Goal: Transaction & Acquisition: Purchase product/service

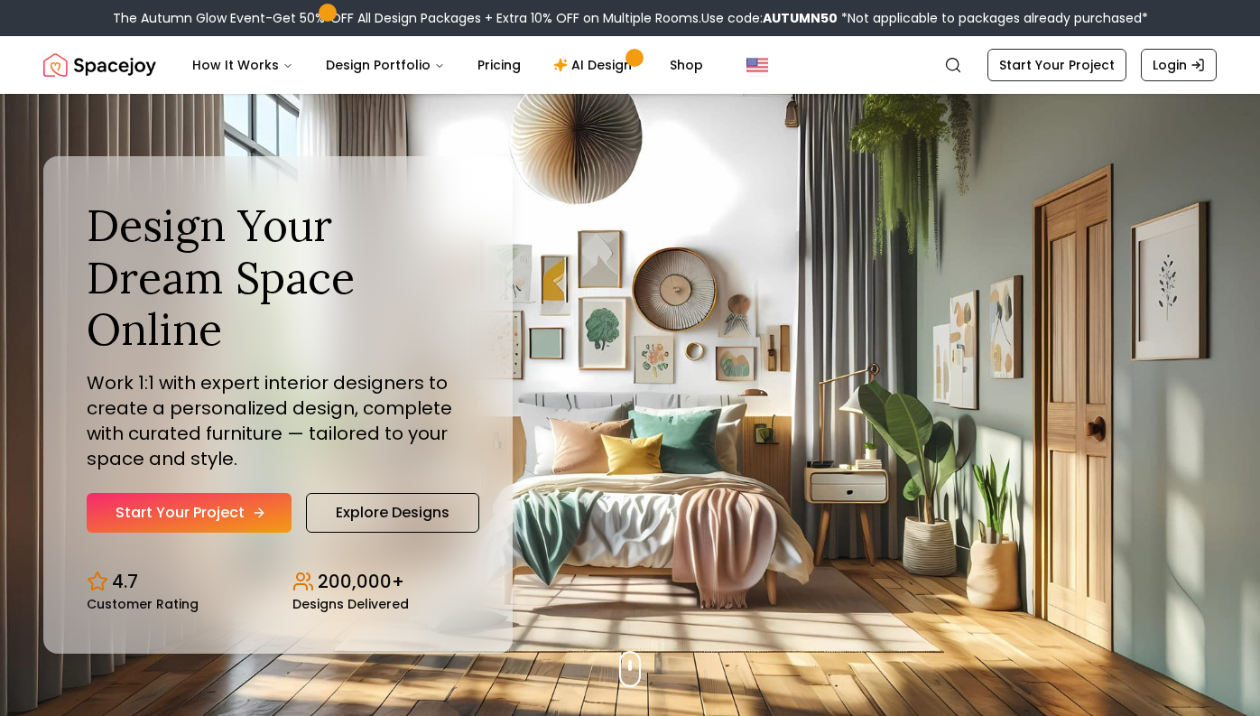
click at [259, 404] on icon "Hero section" at bounding box center [259, 513] width 14 height 14
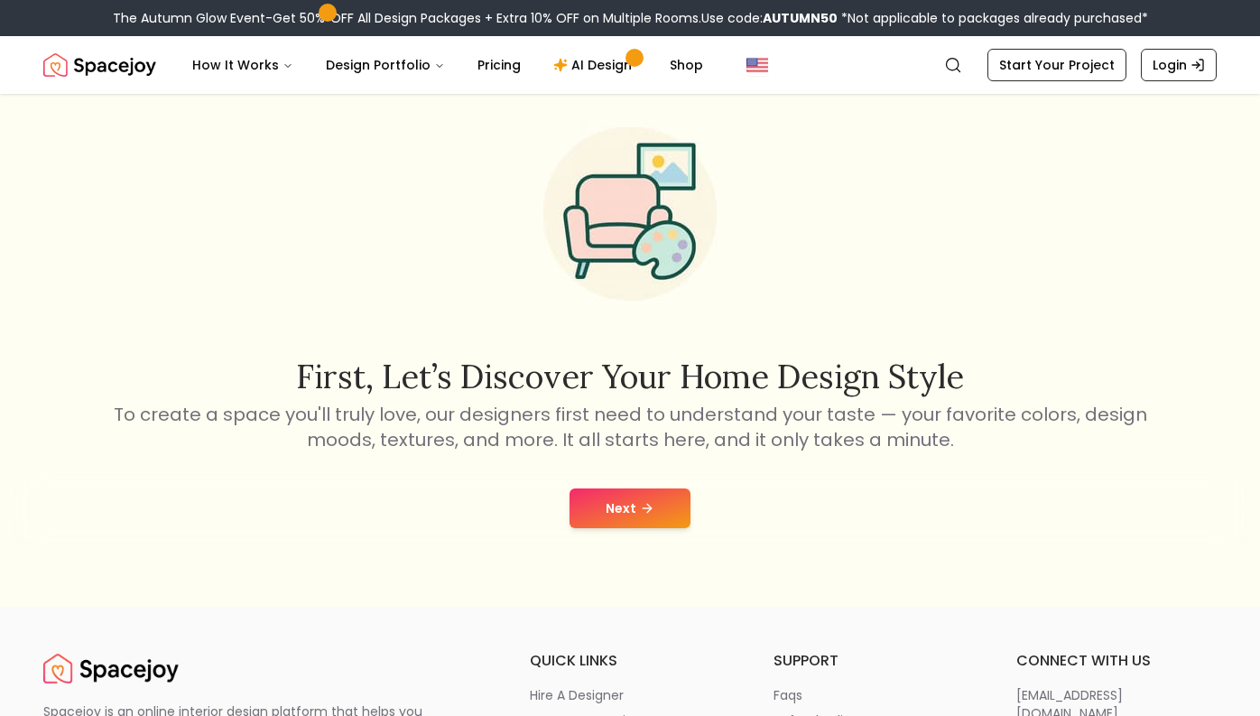
click at [650, 508] on icon at bounding box center [649, 509] width 5 height 8
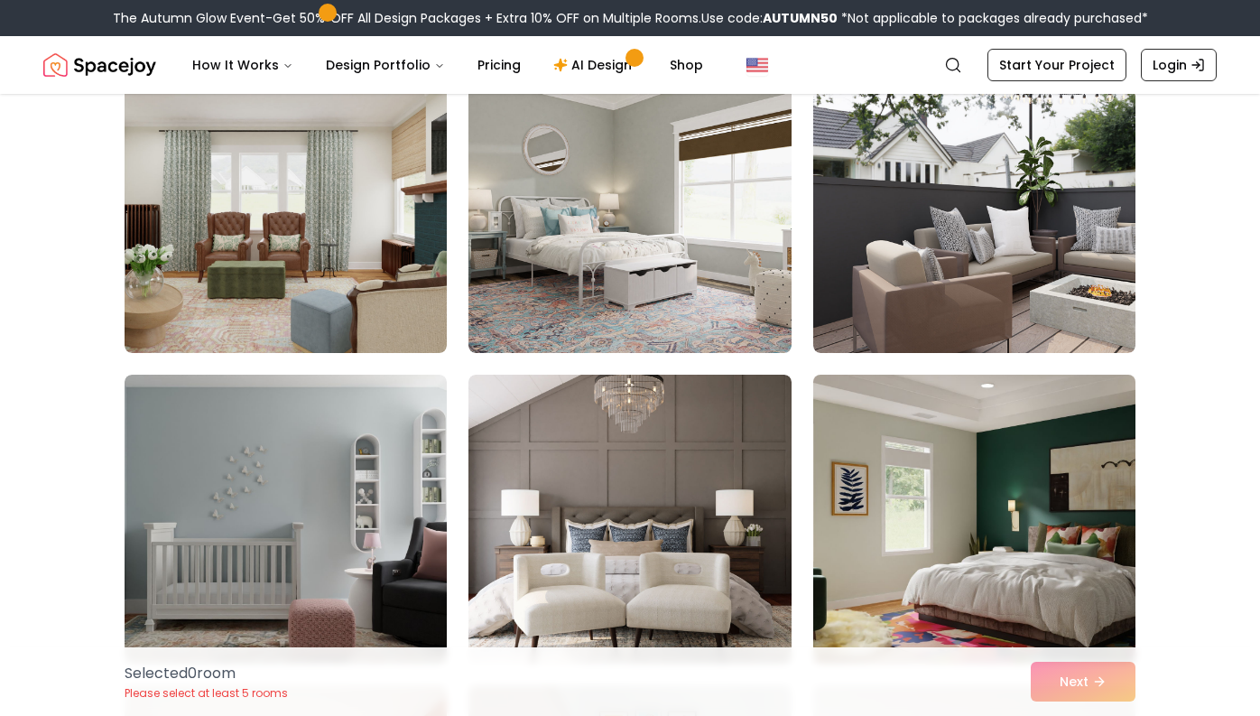
scroll to position [3611, 0]
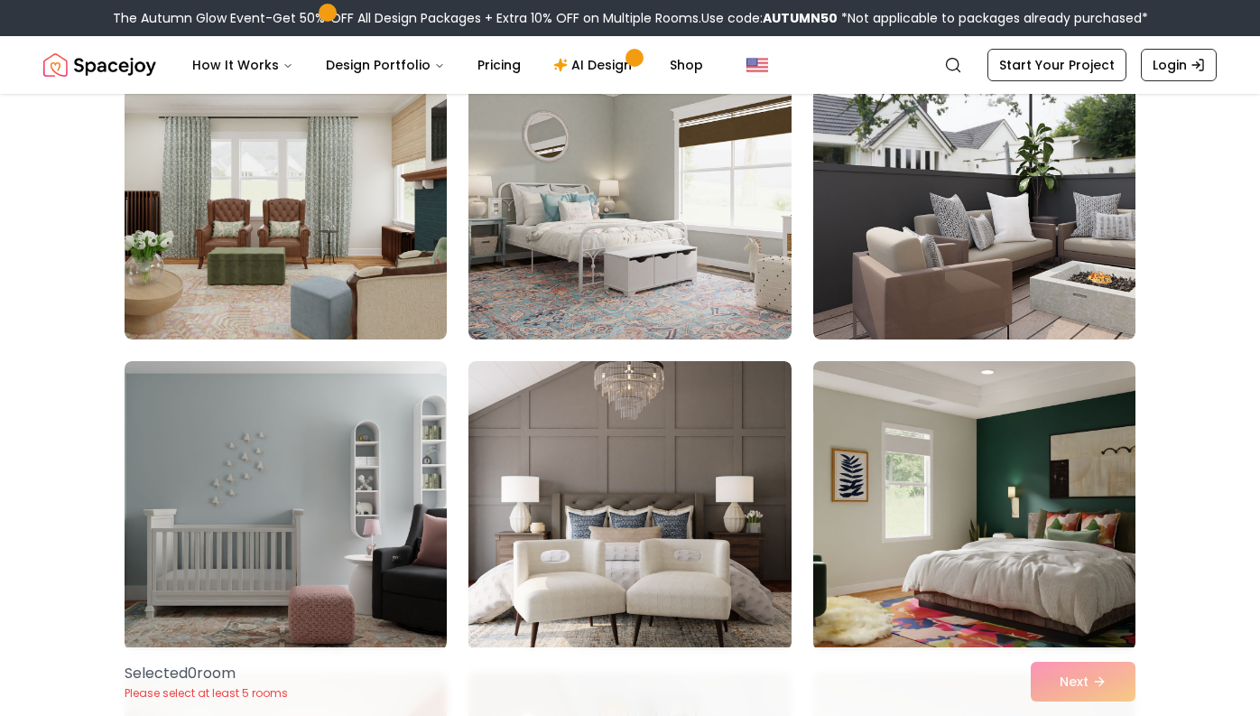
click at [896, 522] on img at bounding box center [974, 505] width 339 height 303
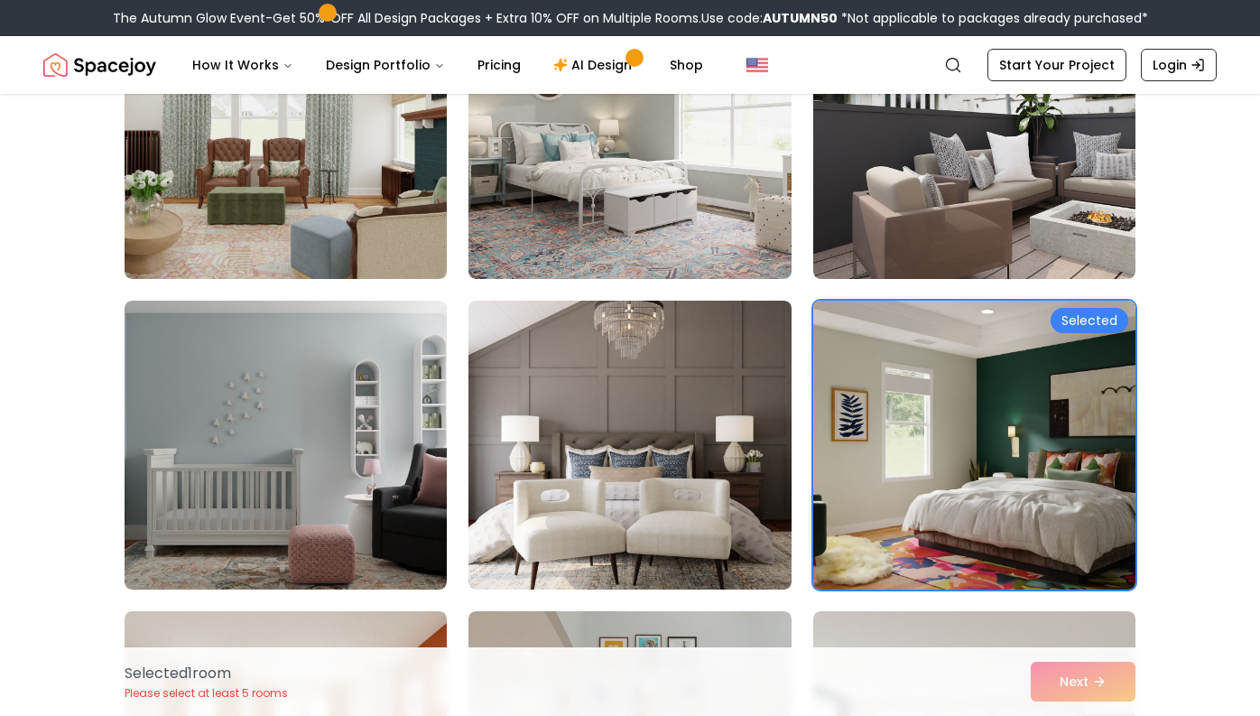
scroll to position [3687, 0]
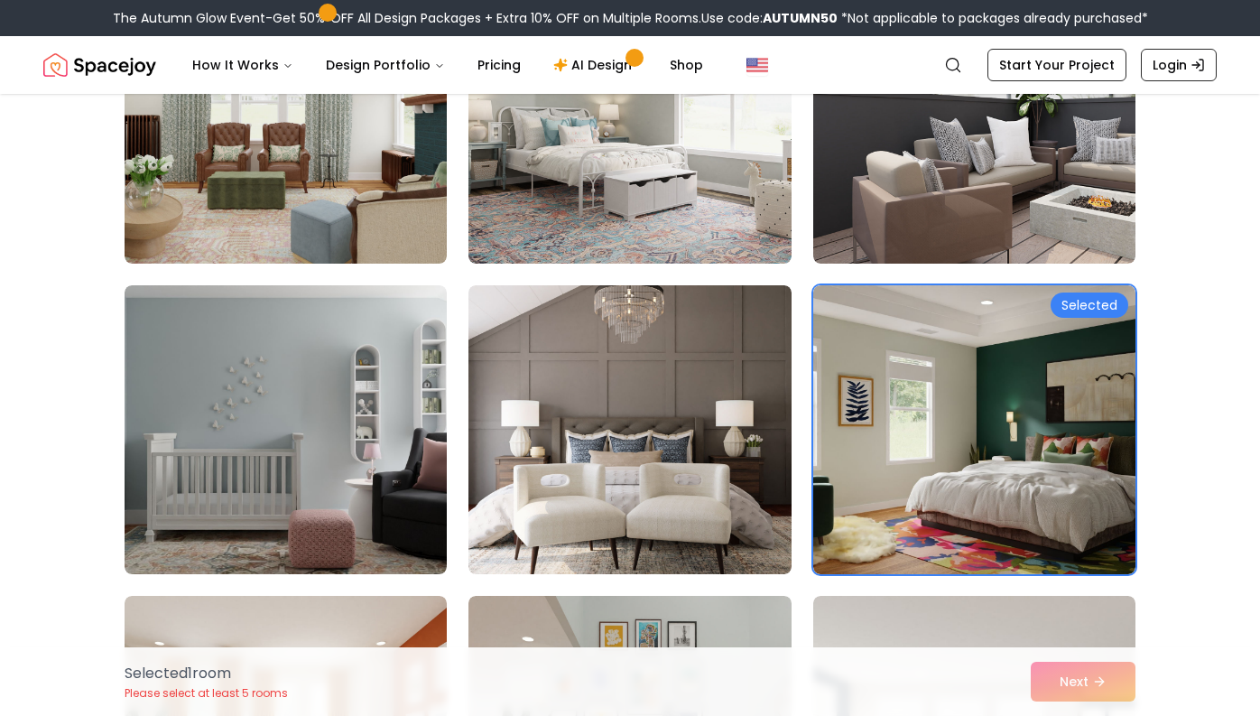
click at [1065, 677] on div "Selected 1 room Please select at least 5 rooms Next" at bounding box center [630, 681] width 1040 height 69
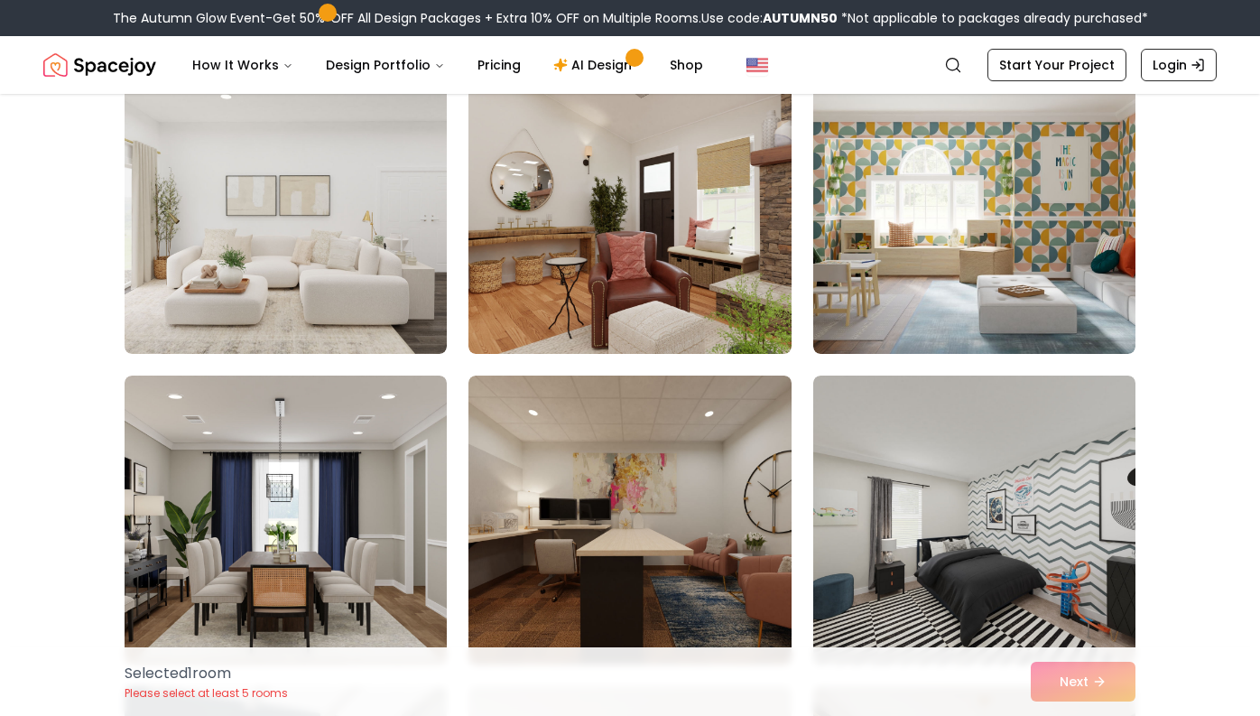
scroll to position [5161, 0]
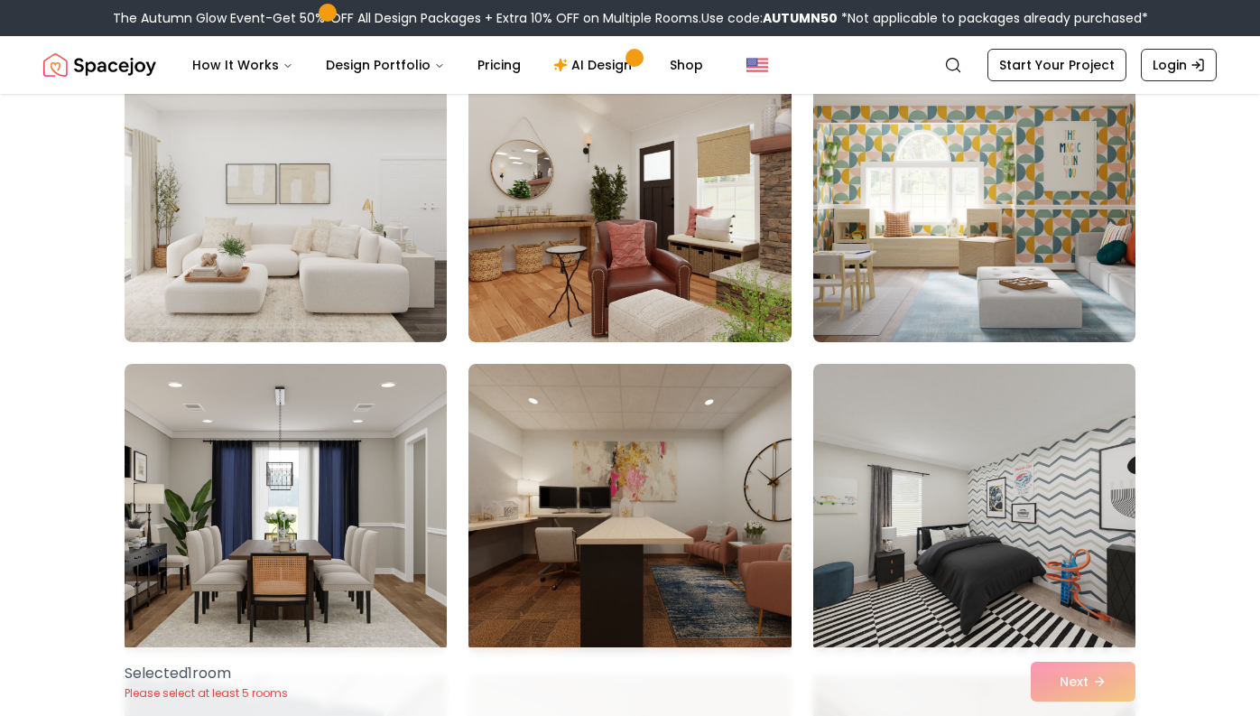
click at [1100, 331] on img at bounding box center [974, 197] width 339 height 303
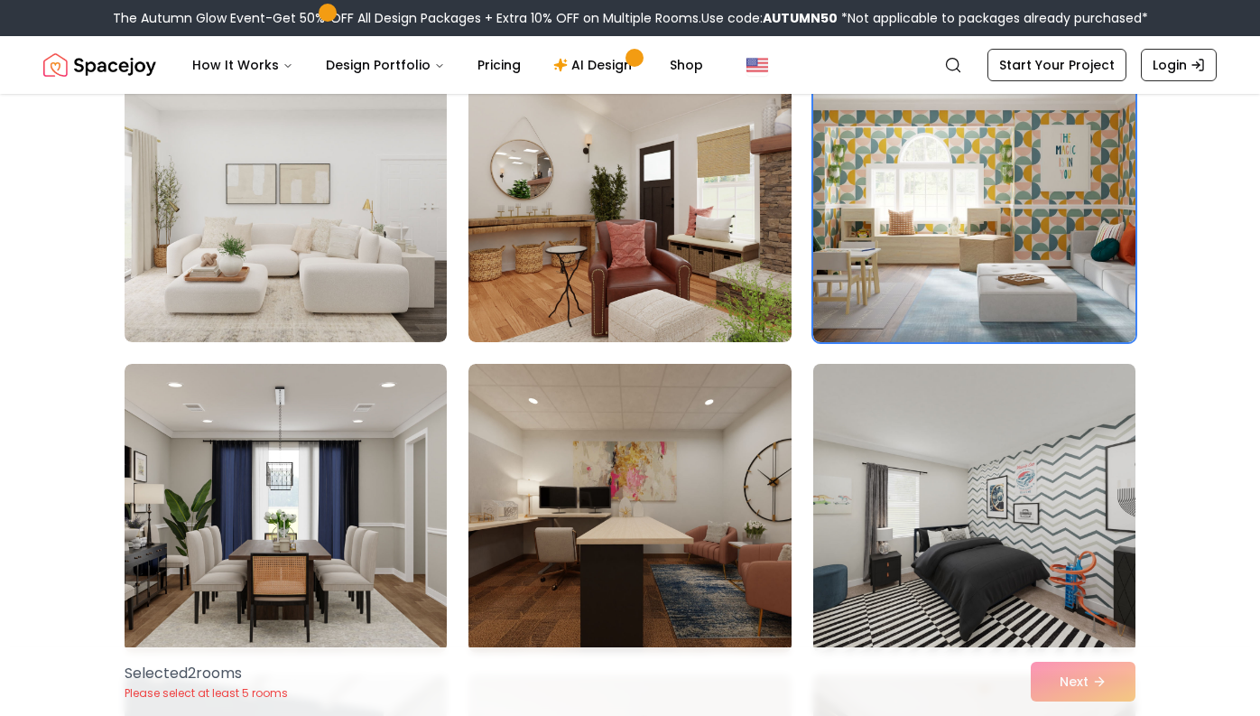
click at [1075, 453] on img at bounding box center [974, 508] width 339 height 303
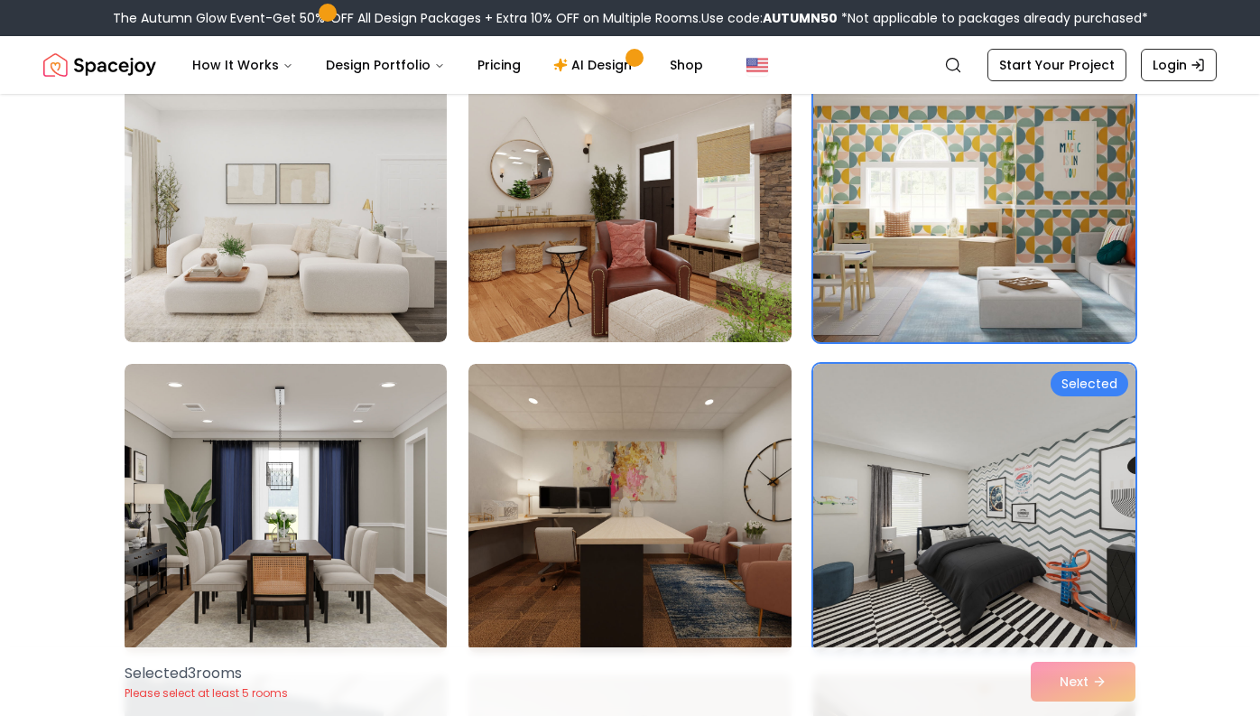
click at [1080, 244] on img at bounding box center [974, 197] width 339 height 303
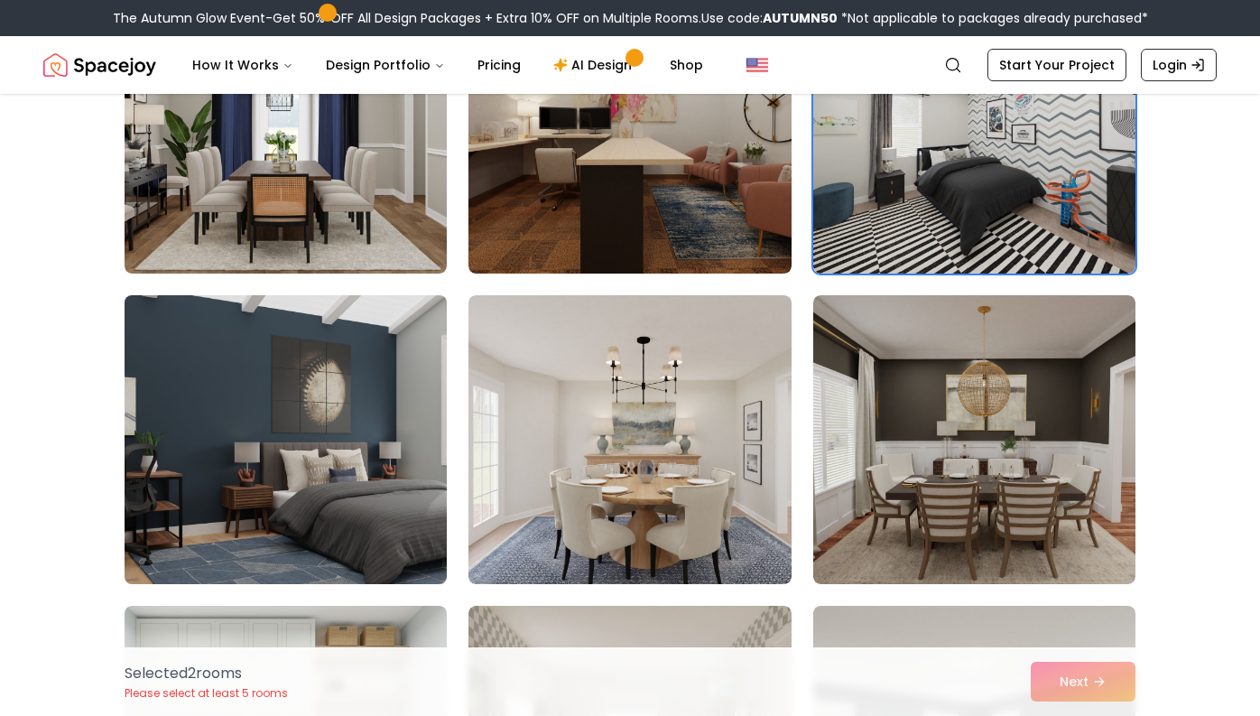
click at [247, 478] on img at bounding box center [285, 439] width 339 height 303
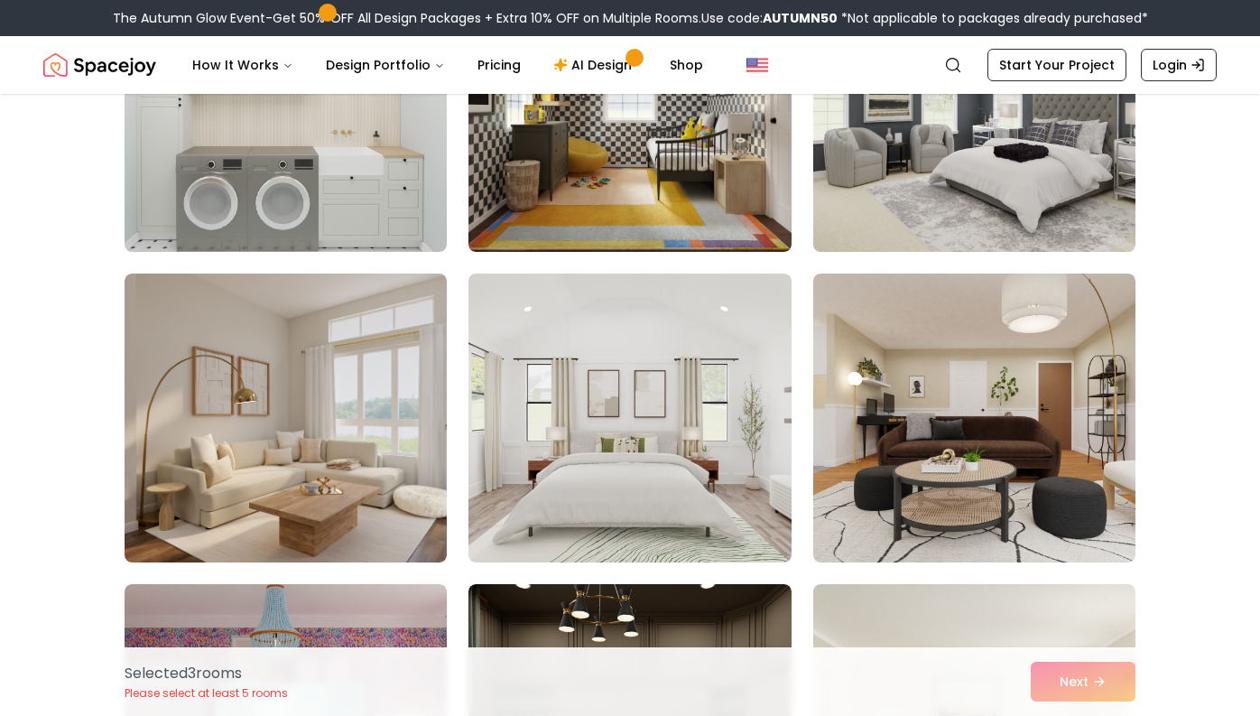
scroll to position [6211, 0]
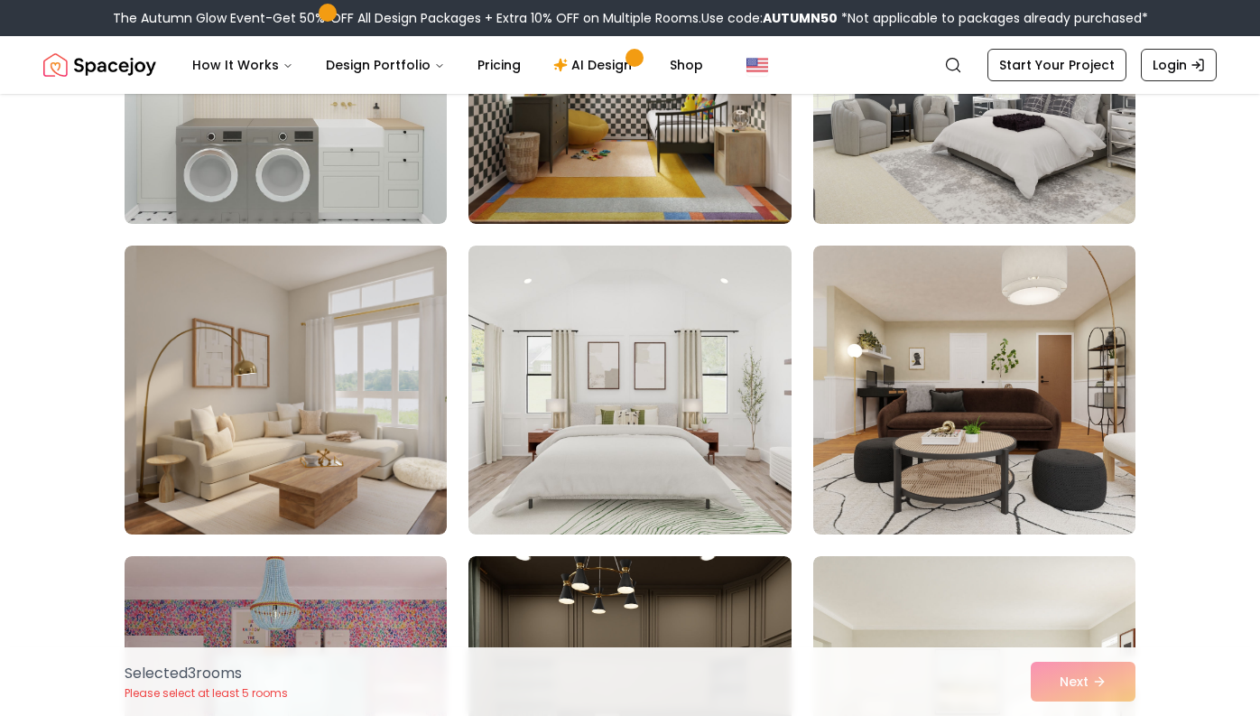
click at [1052, 679] on div "Selected 3 room s Please select at least 5 rooms Next" at bounding box center [630, 681] width 1040 height 69
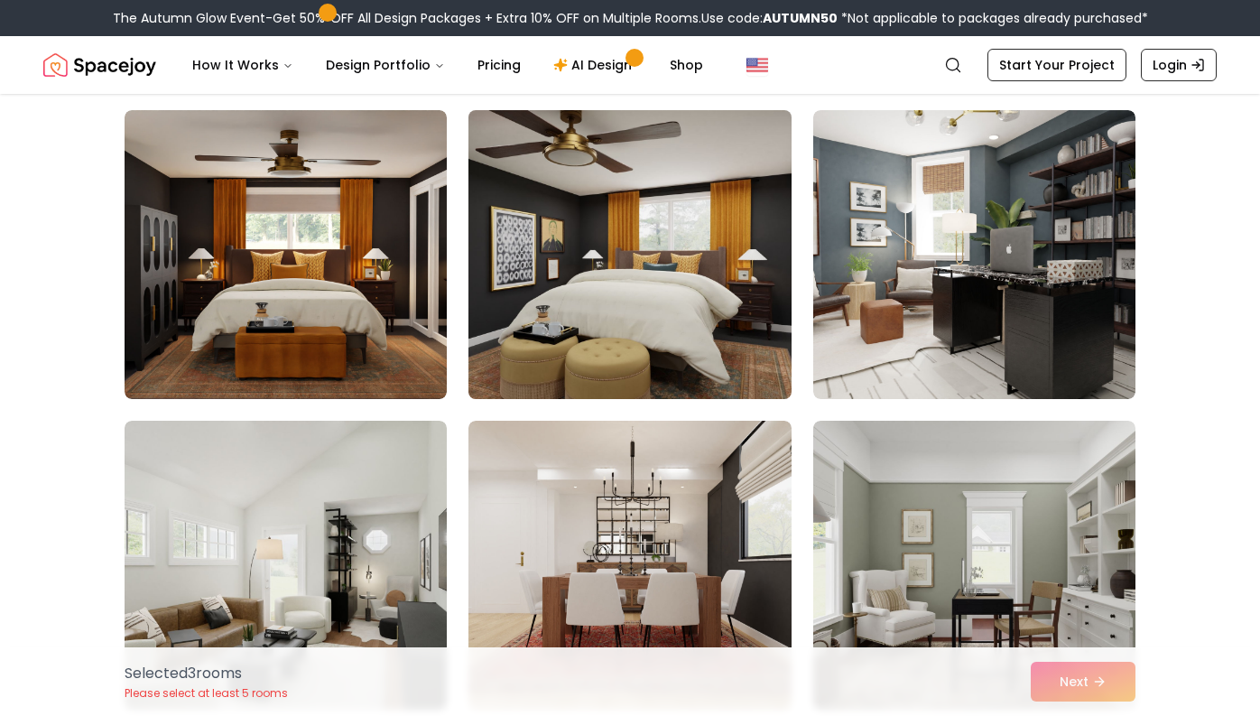
click at [768, 359] on img at bounding box center [629, 254] width 339 height 303
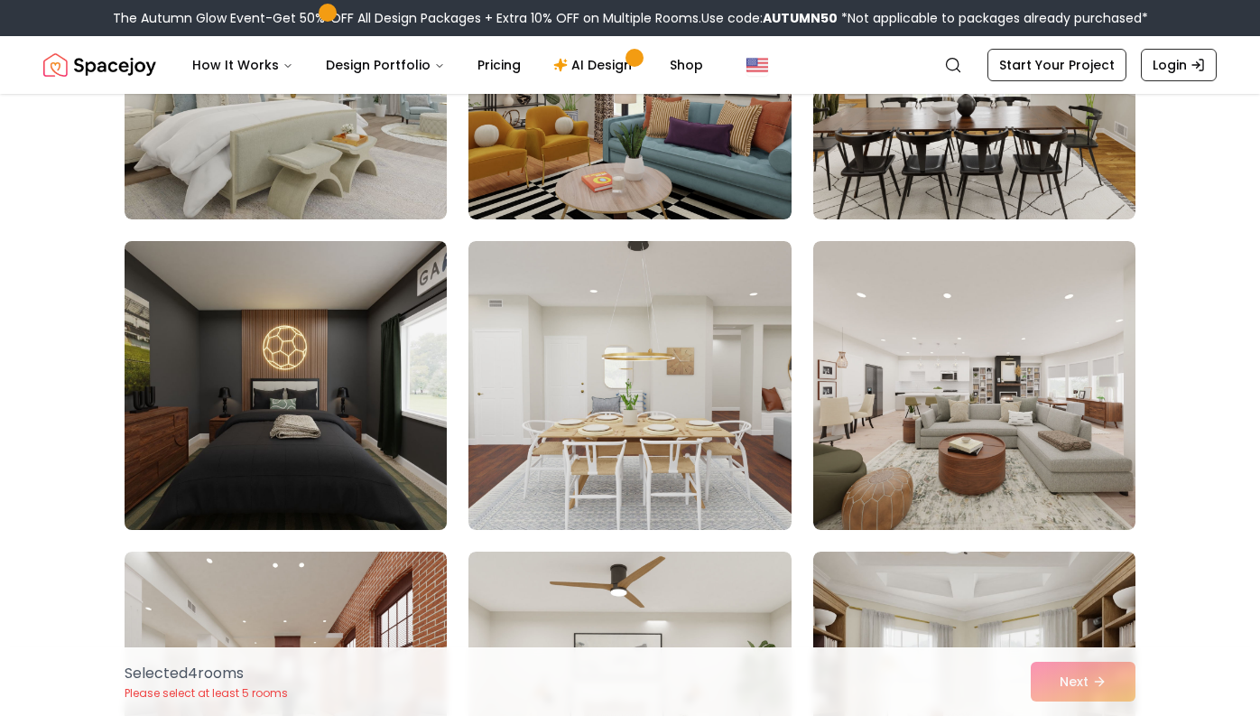
scroll to position [8091, 0]
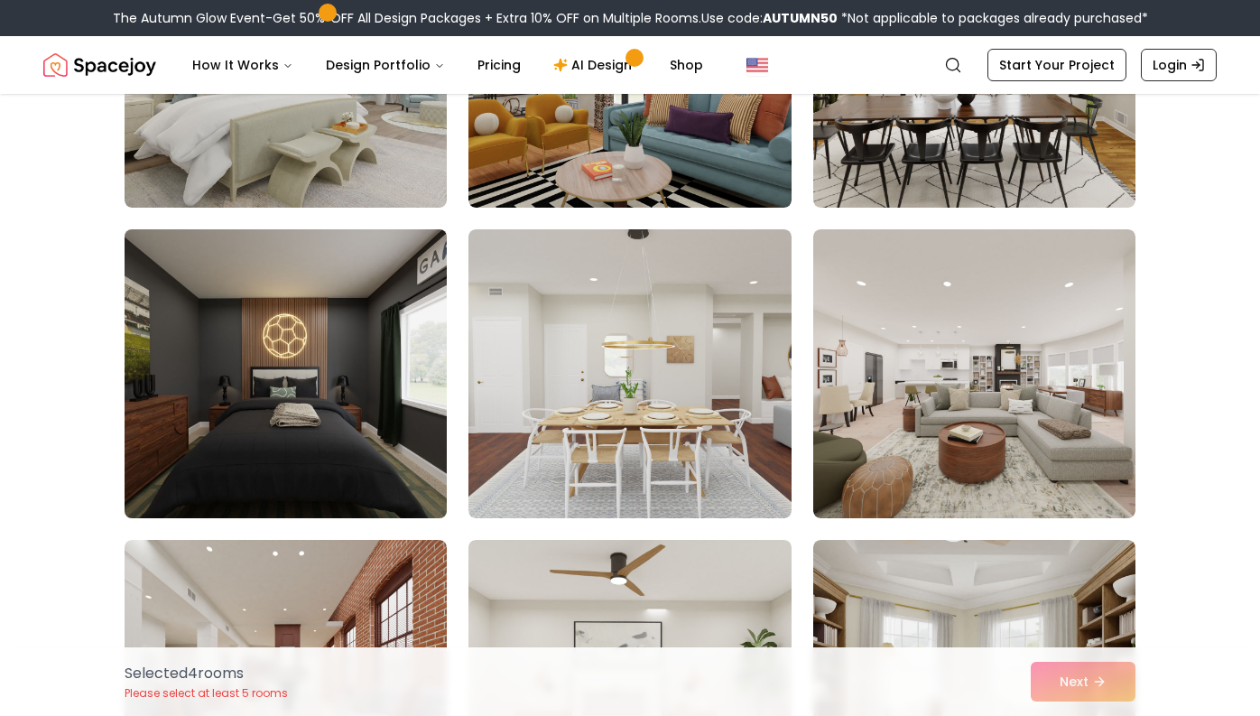
click at [257, 365] on img at bounding box center [285, 373] width 339 height 303
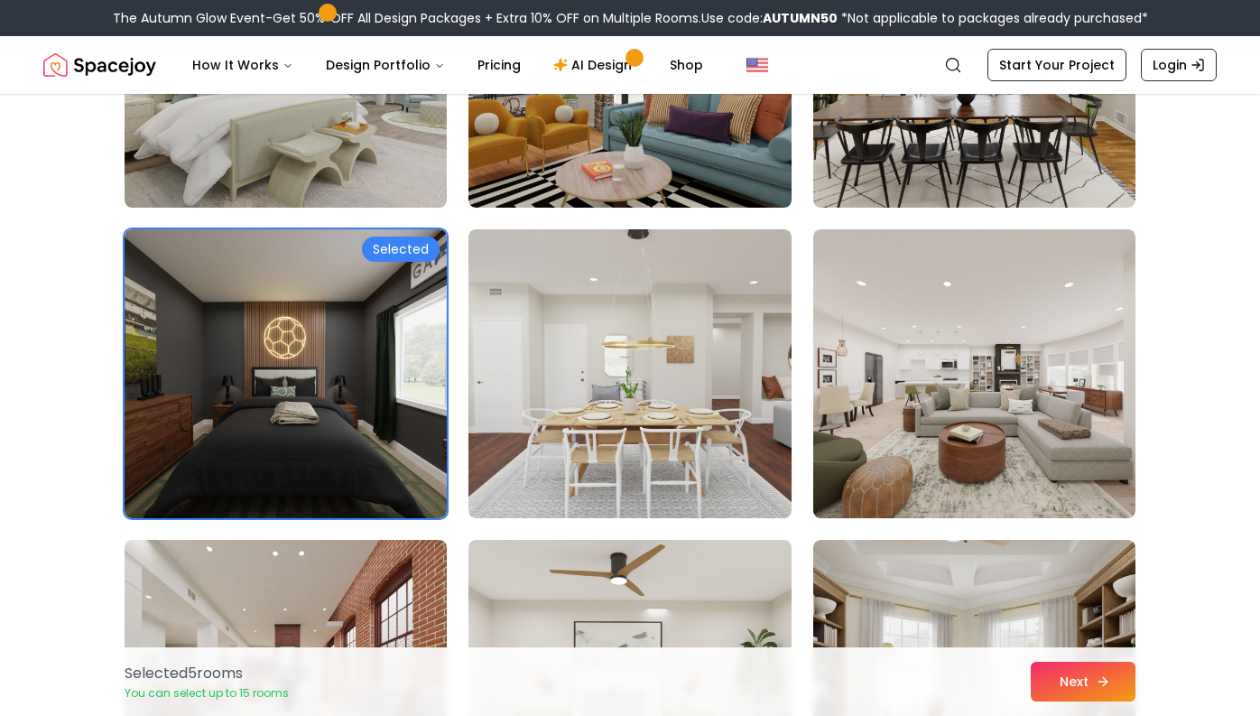
click at [1123, 697] on button "Next" at bounding box center [1083, 682] width 105 height 40
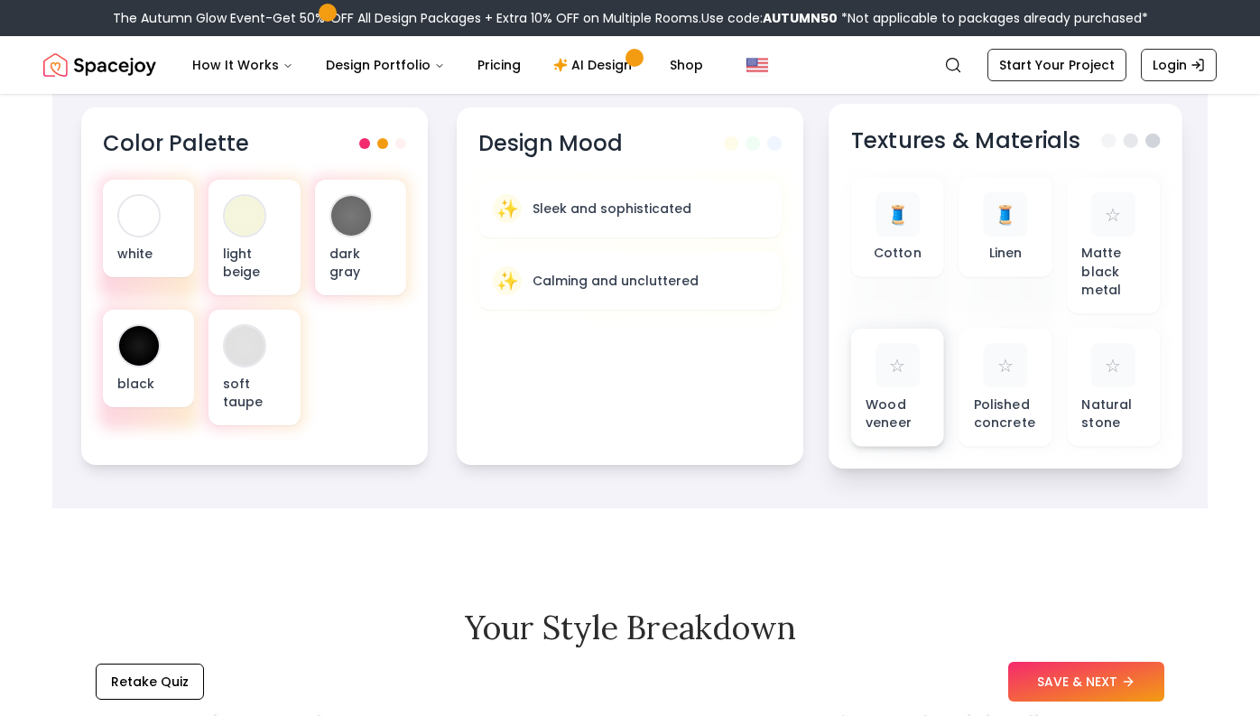
scroll to position [636, 0]
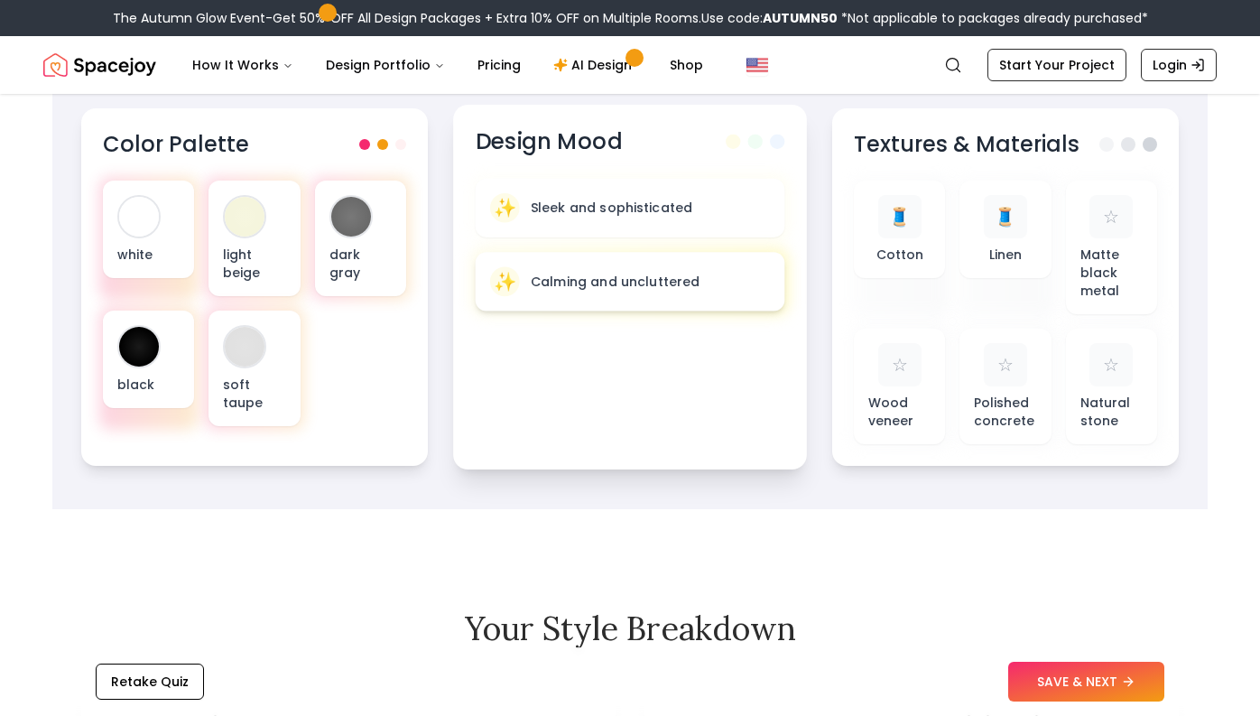
click at [579, 276] on p "Calming and uncluttered" at bounding box center [616, 282] width 170 height 18
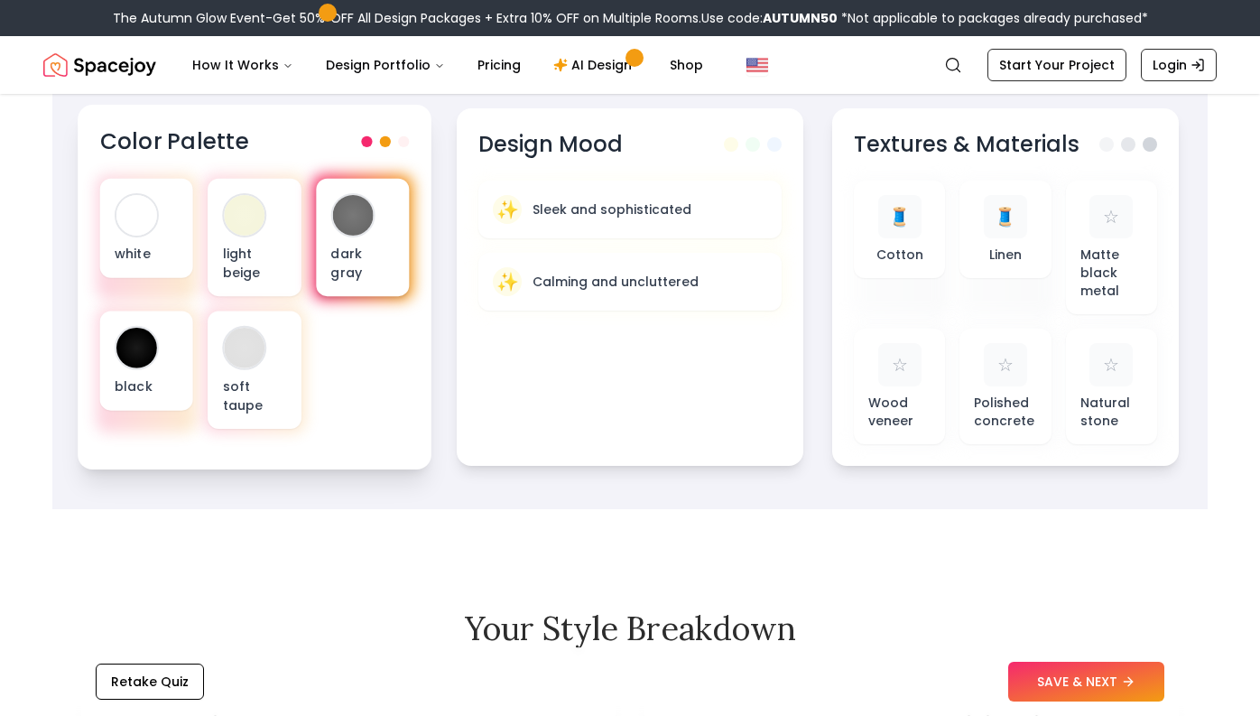
click at [406, 221] on div "dark gray" at bounding box center [362, 238] width 93 height 118
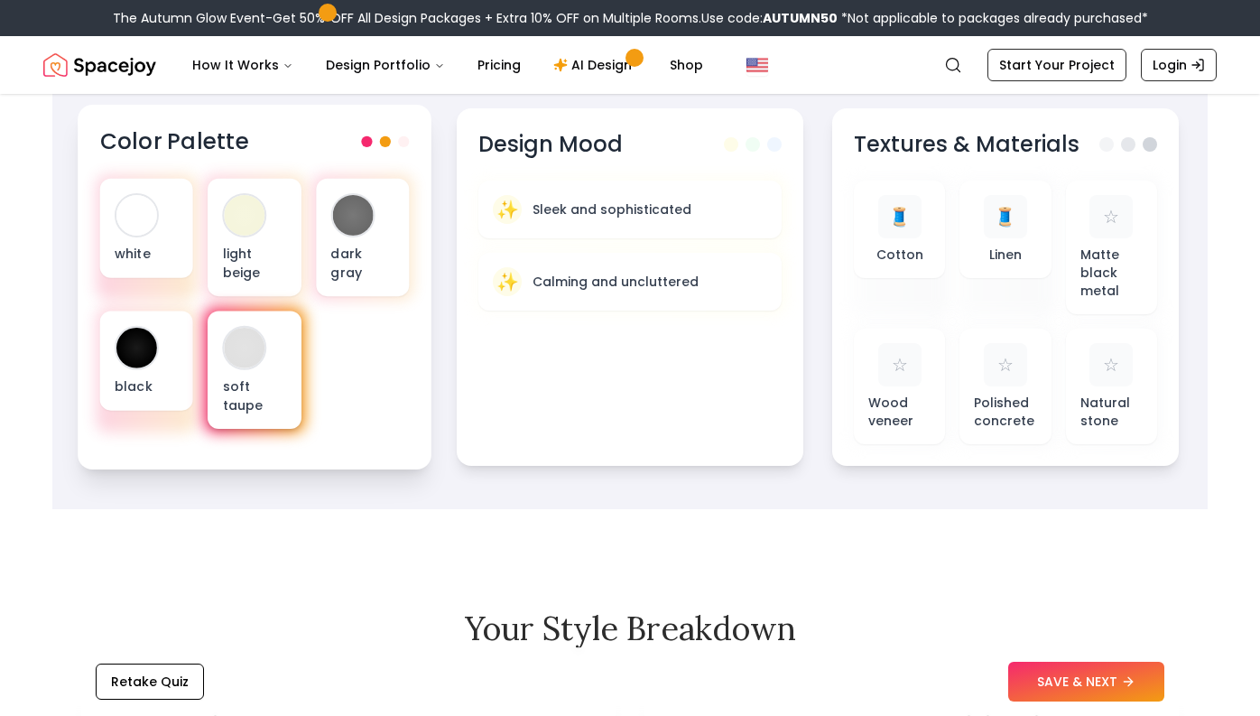
click at [258, 375] on div "soft taupe" at bounding box center [254, 370] width 93 height 118
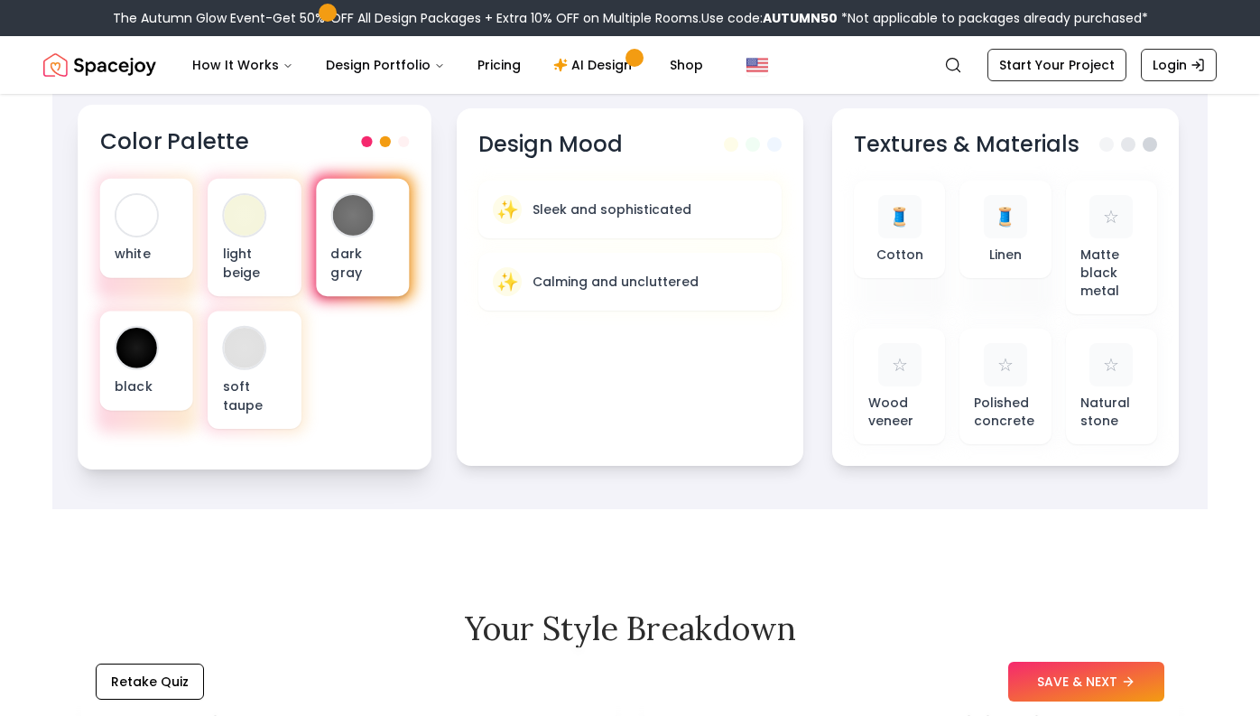
click at [370, 241] on div "dark gray" at bounding box center [362, 238] width 93 height 118
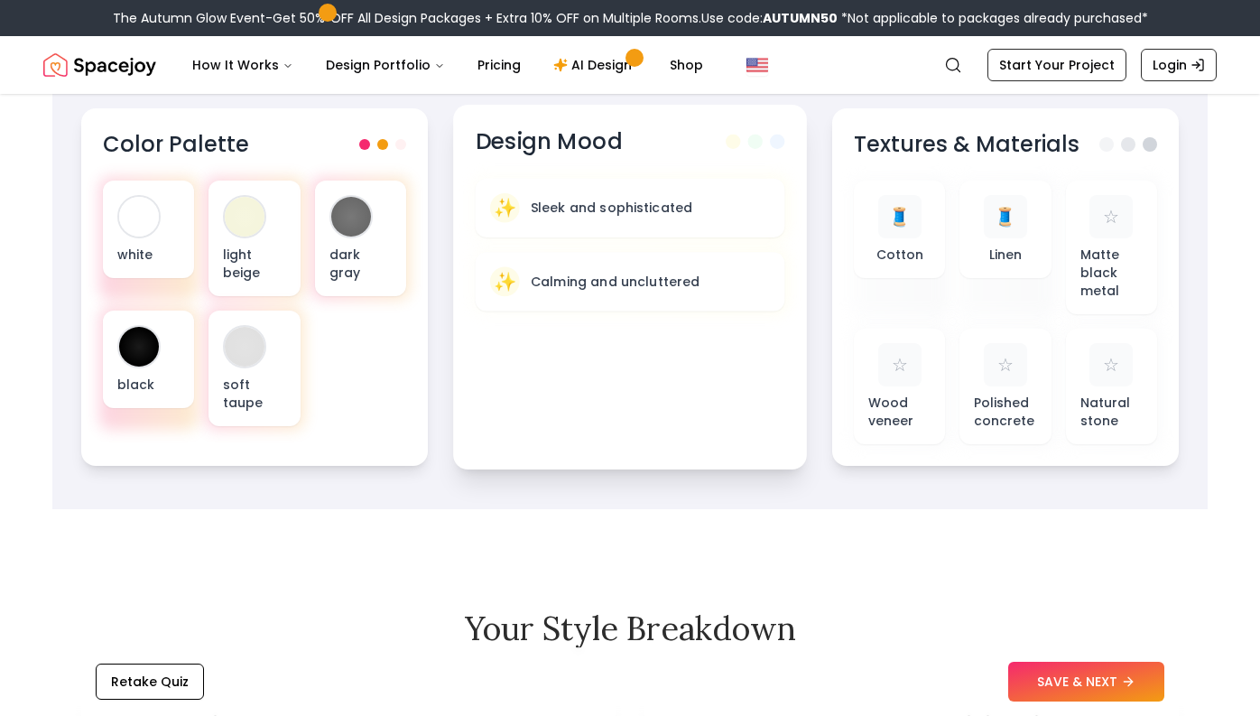
scroll to position [647, 0]
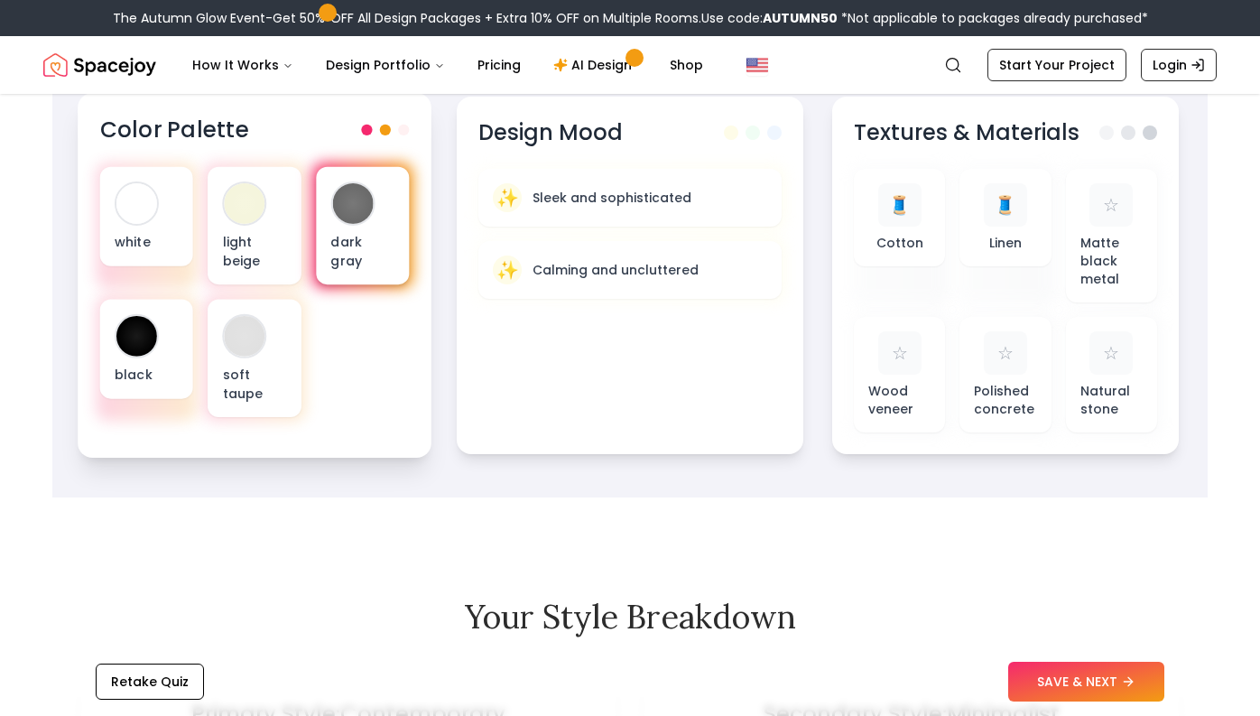
click at [330, 228] on div "dark gray" at bounding box center [362, 226] width 93 height 118
click at [364, 223] on div "dark gray" at bounding box center [362, 226] width 93 height 118
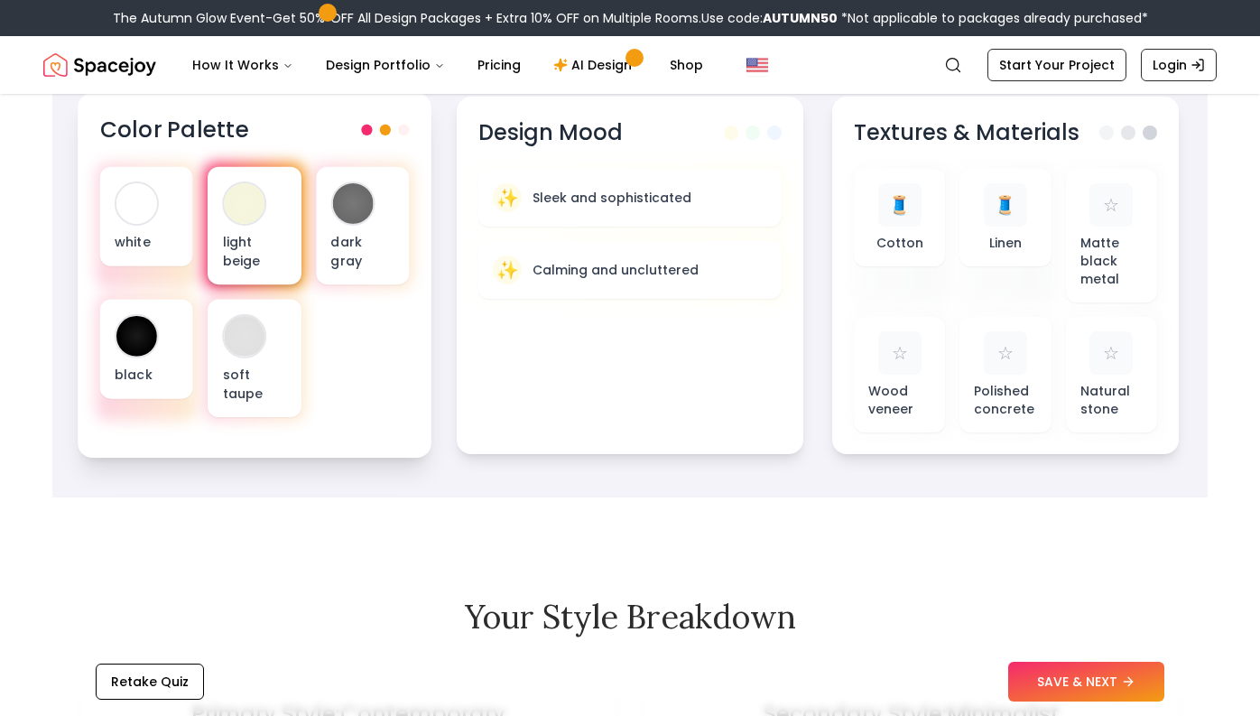
click at [265, 241] on p "light beige" at bounding box center [255, 251] width 64 height 37
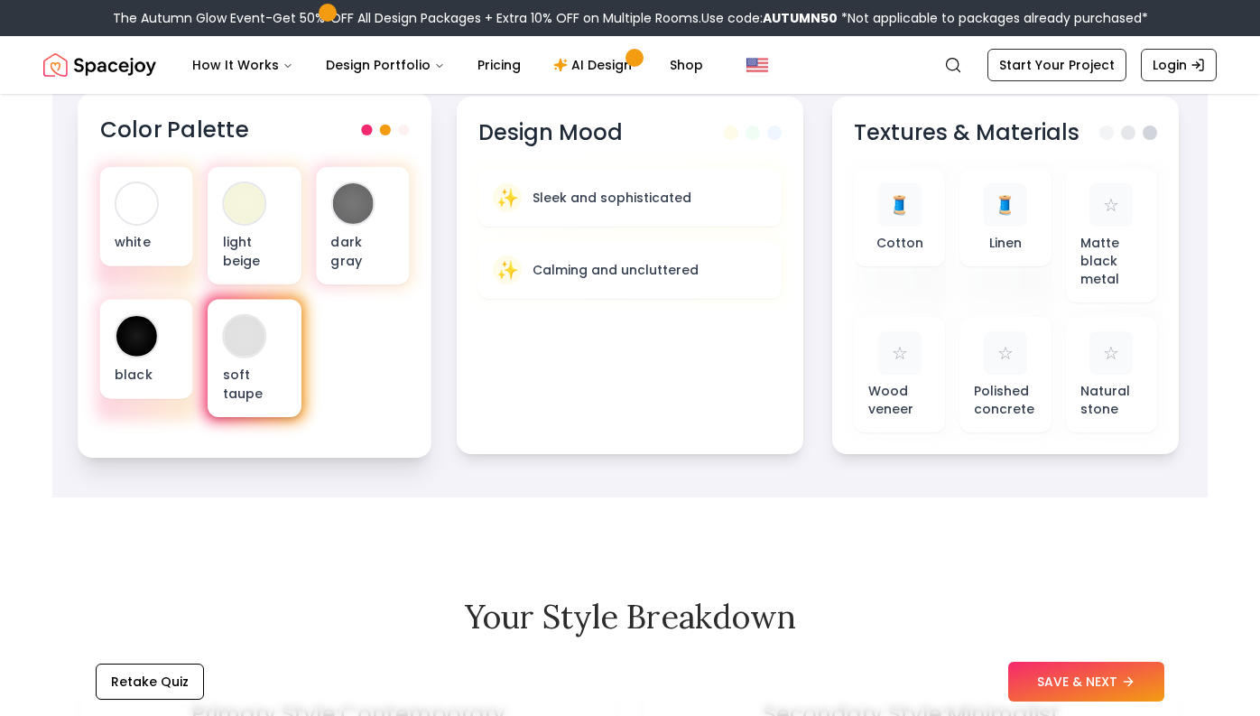
click at [288, 397] on div "soft taupe" at bounding box center [254, 359] width 93 height 118
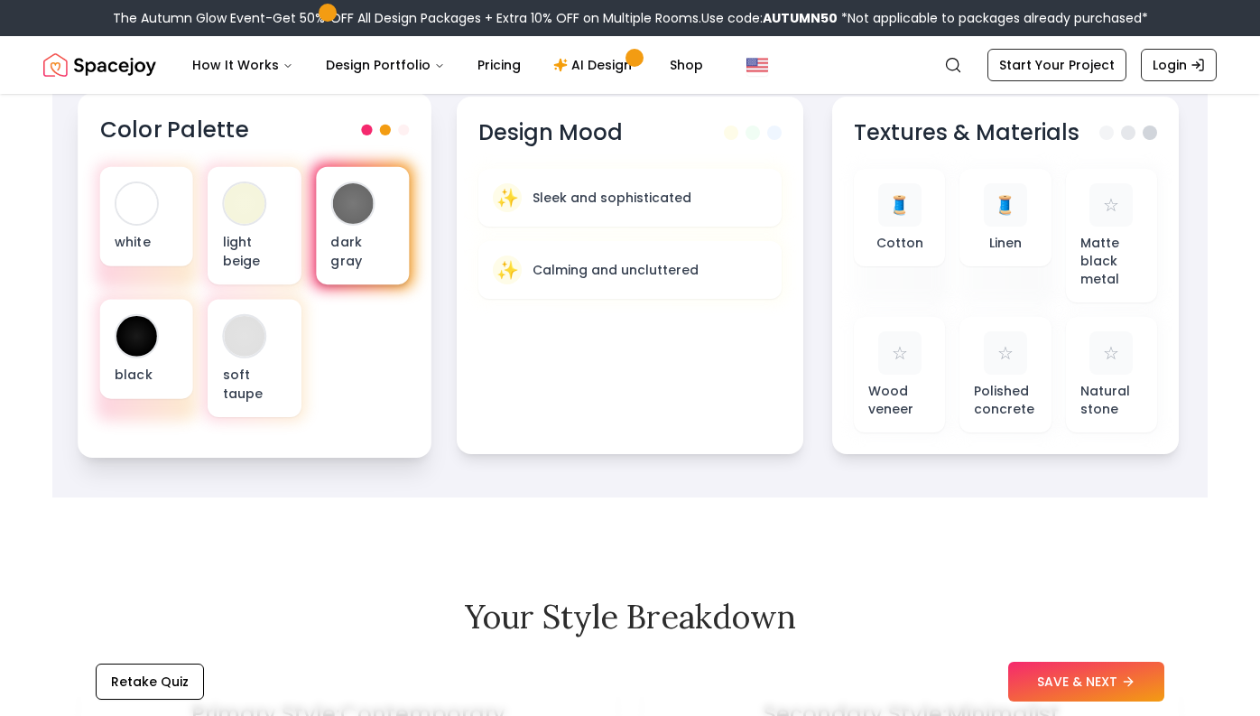
click at [362, 243] on p "dark gray" at bounding box center [362, 251] width 64 height 37
click at [373, 230] on div "dark gray" at bounding box center [362, 226] width 93 height 118
click at [429, 378] on div "Color Palette white light beige dark gray black soft taupe" at bounding box center [255, 275] width 354 height 365
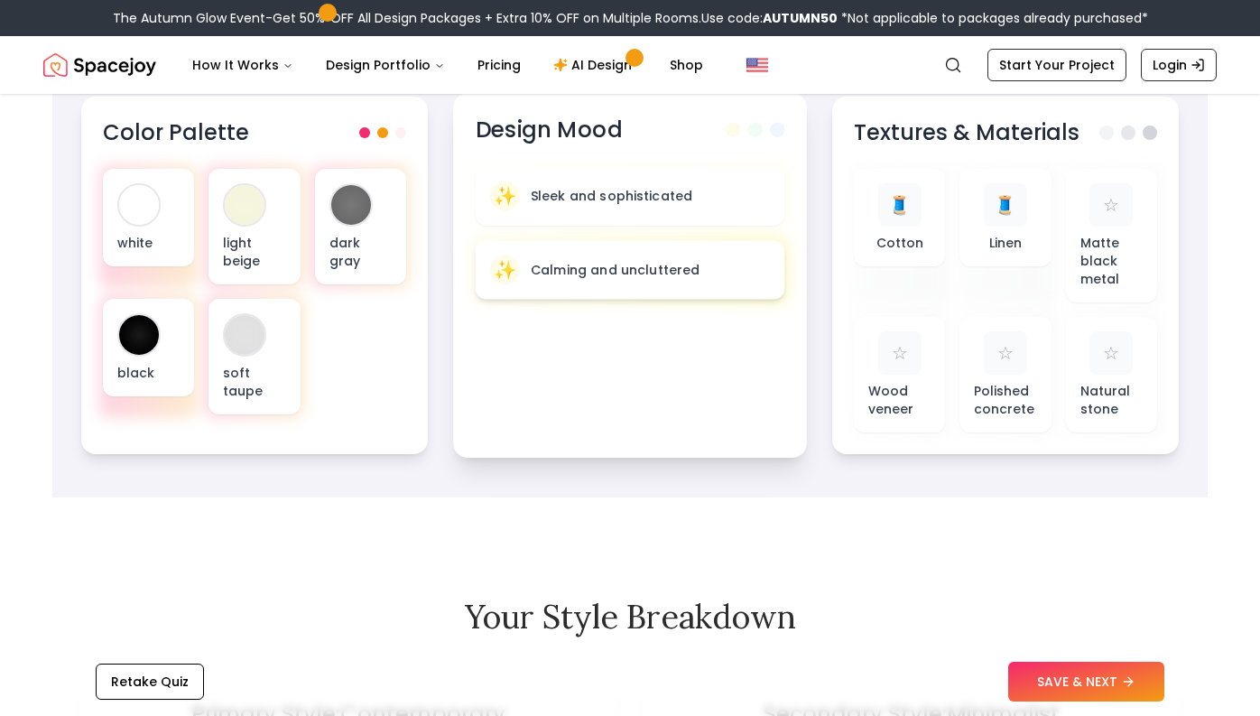
click at [739, 292] on div "✨ Calming and uncluttered" at bounding box center [631, 269] width 310 height 59
click at [1075, 691] on button "SAVE & NEXT" at bounding box center [1086, 682] width 156 height 40
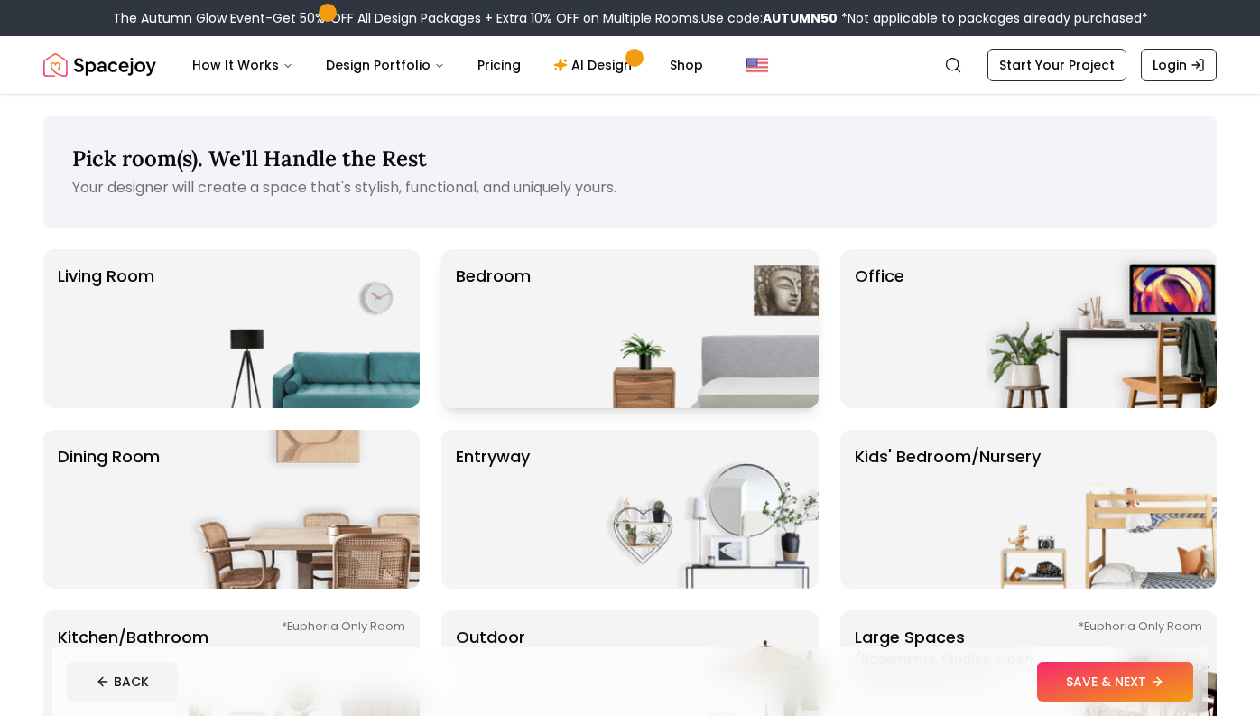
click at [516, 317] on p "Bedroom" at bounding box center [493, 329] width 75 height 130
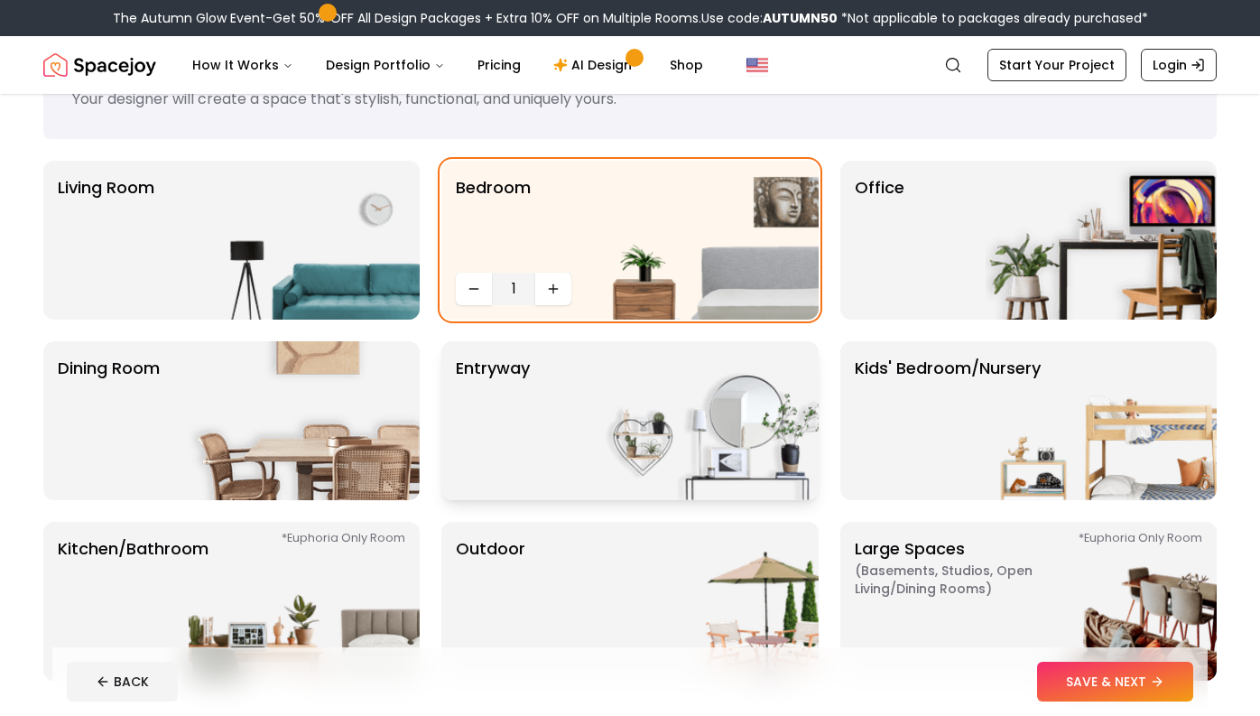
scroll to position [96, 0]
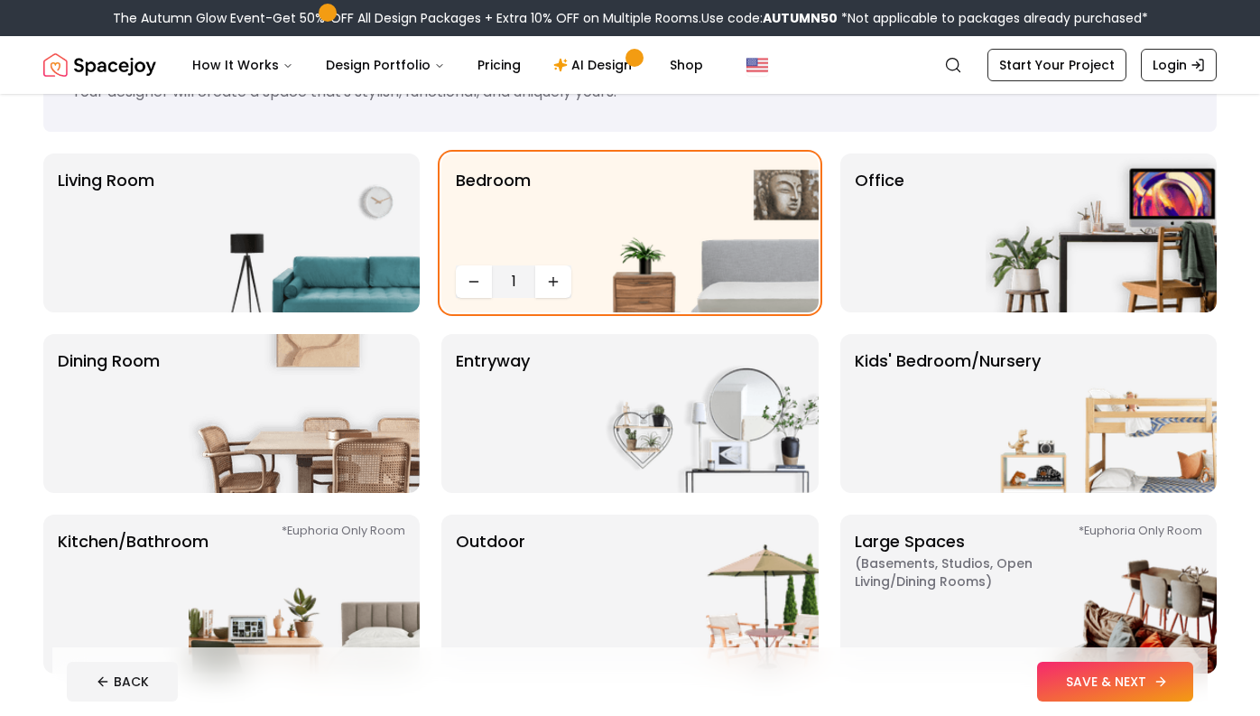
click at [1167, 684] on icon at bounding box center [1161, 681] width 14 height 14
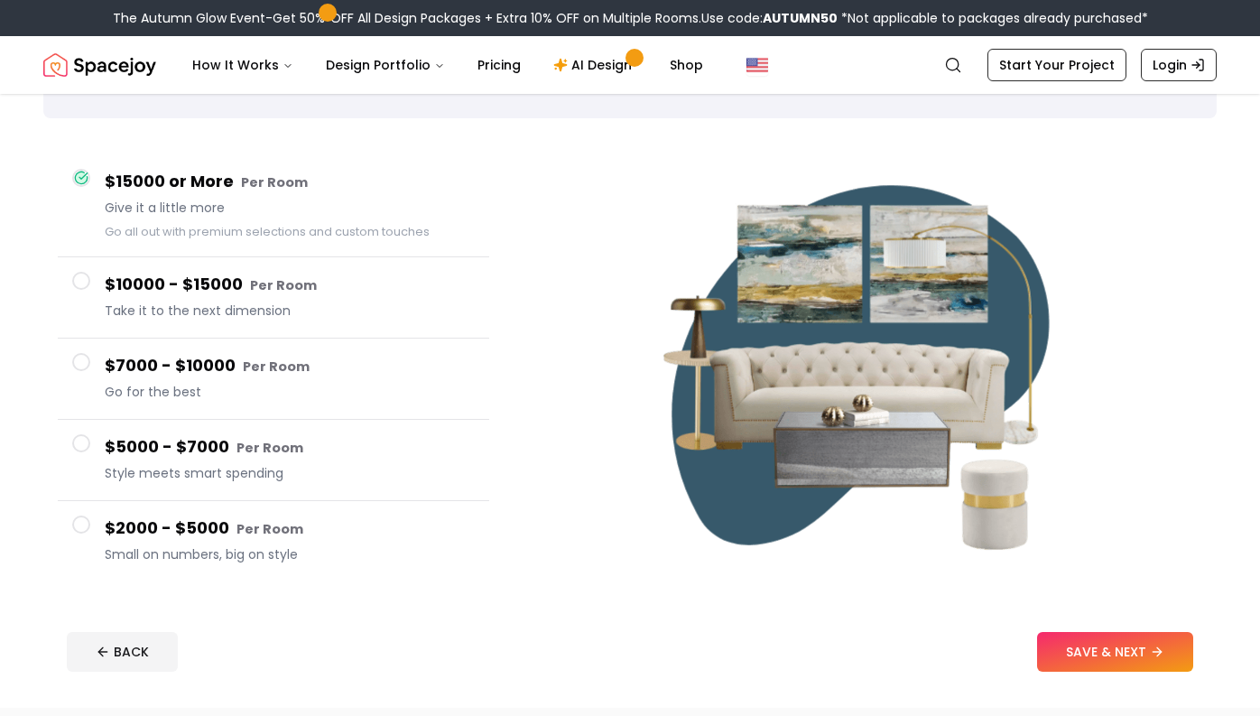
scroll to position [113, 0]
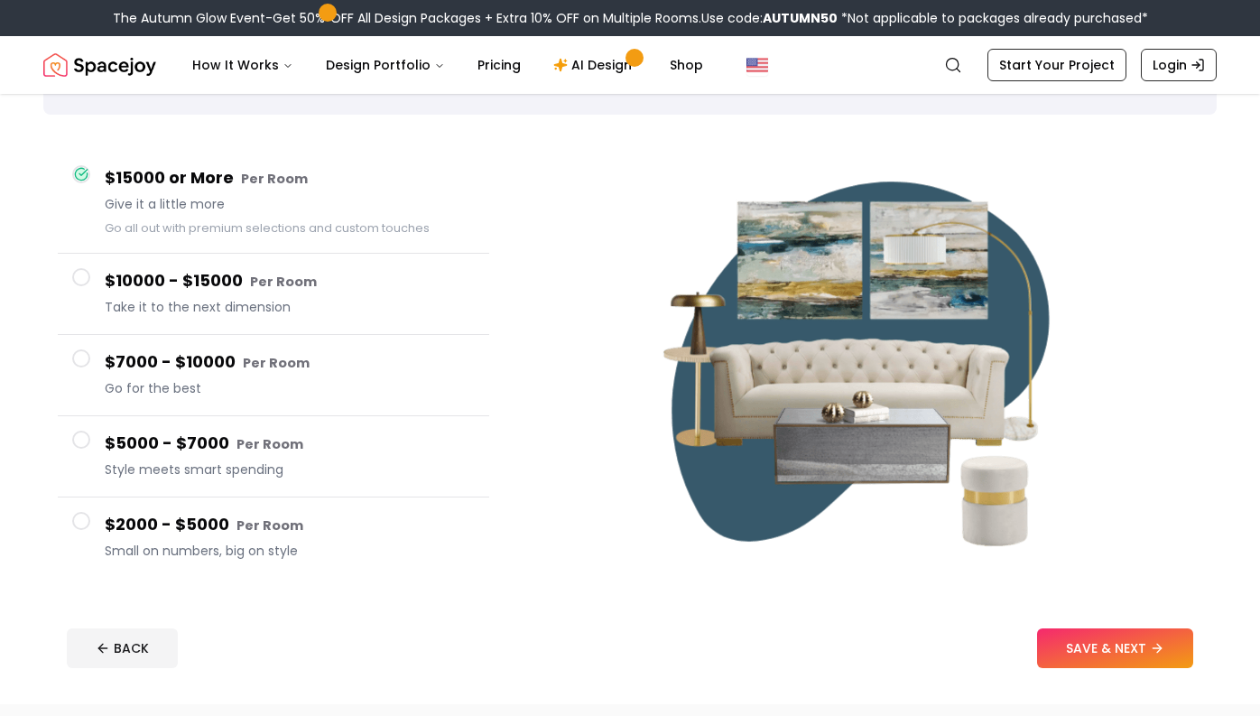
click at [88, 464] on button "$5000 - $7000 Per Room Style meets smart spending" at bounding box center [274, 456] width 432 height 81
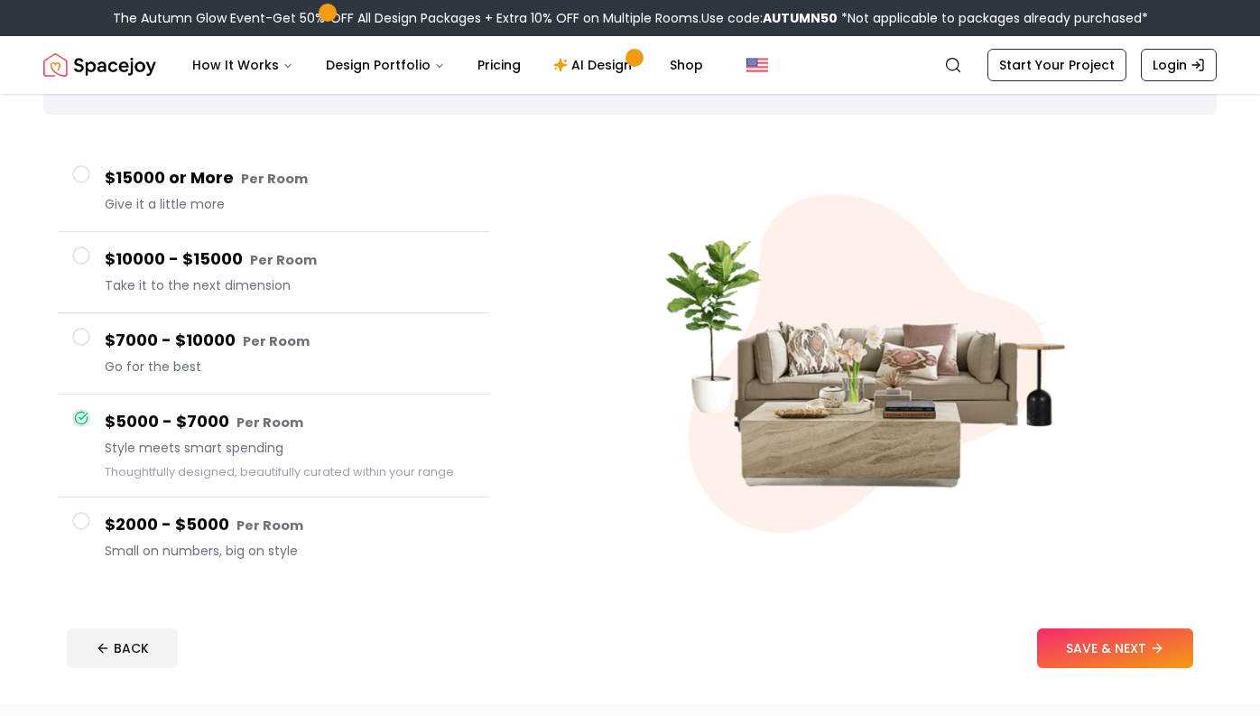
click at [1101, 645] on button "SAVE & NEXT" at bounding box center [1115, 648] width 156 height 40
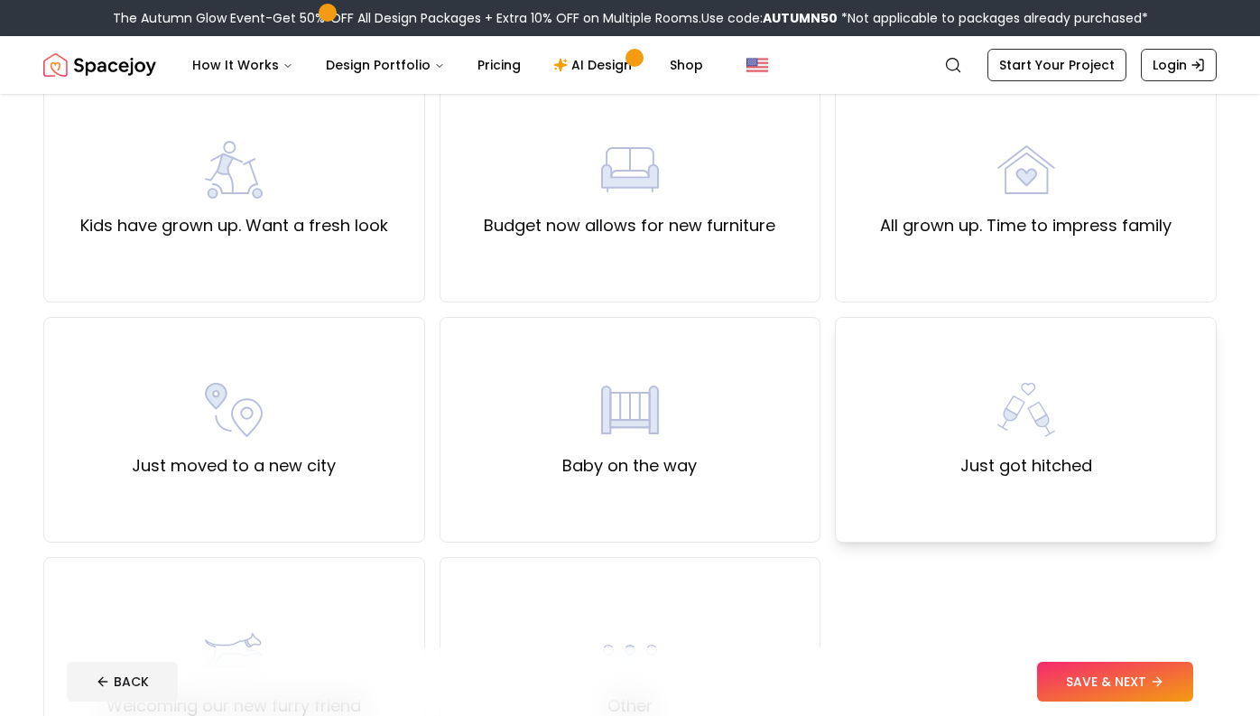
scroll to position [454, 0]
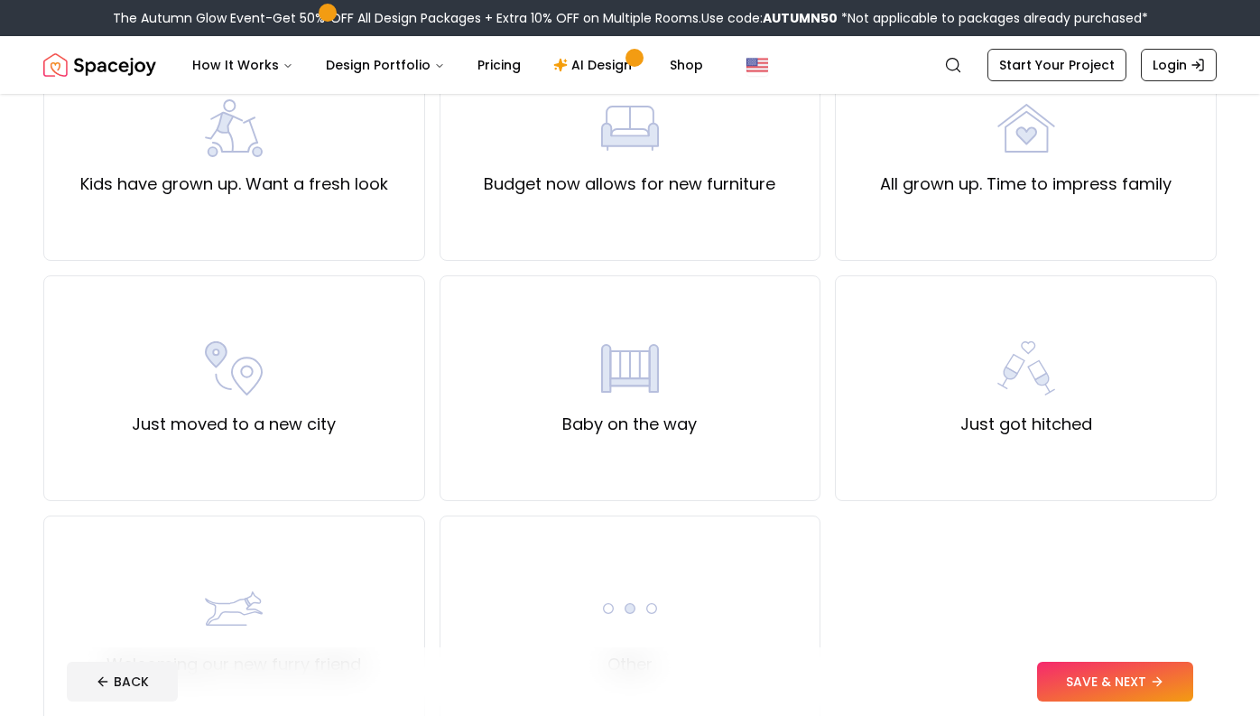
click at [875, 559] on div "Just moved to a new house Haven't updated the look of my room in years Entertai…" at bounding box center [630, 268] width 1174 height 946
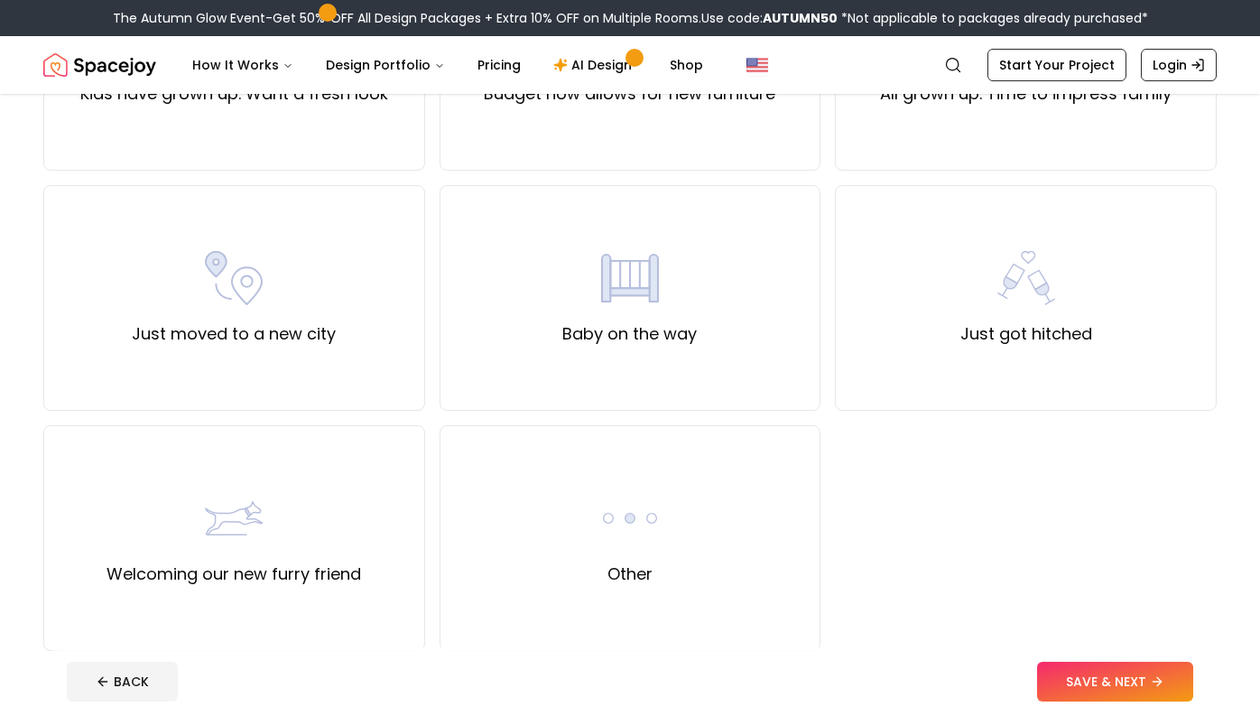
scroll to position [566, 0]
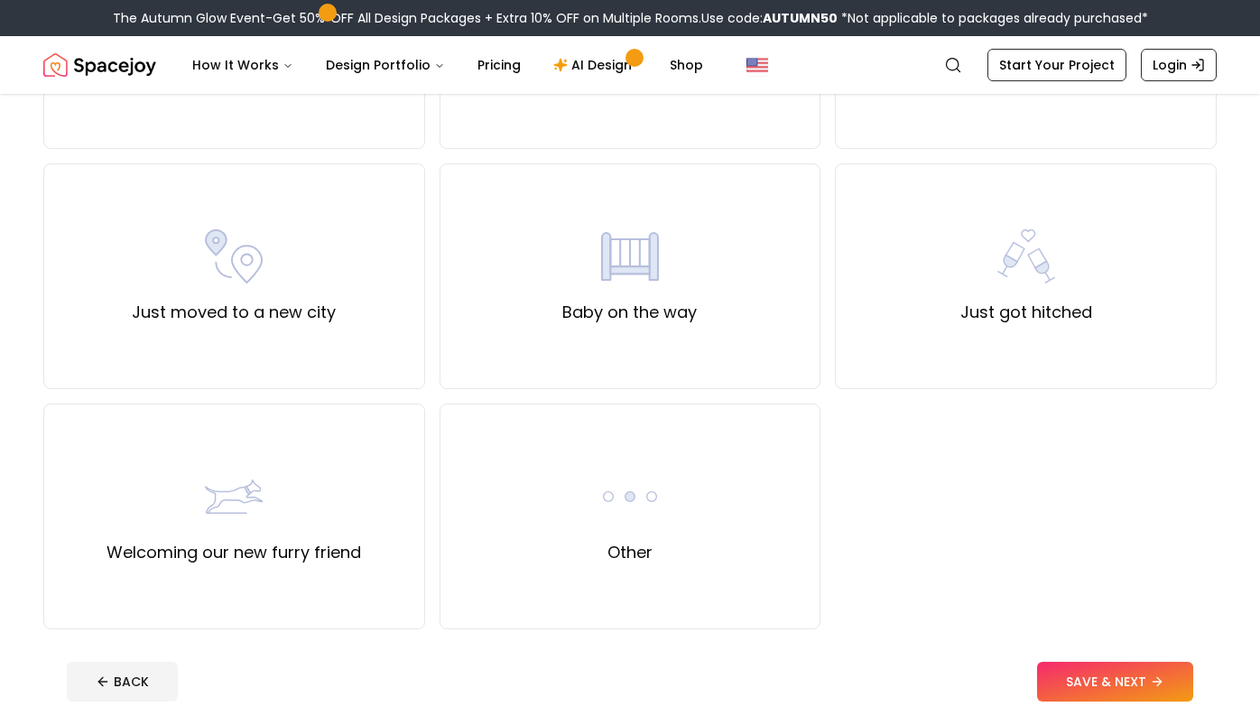
click at [872, 561] on div "Just moved to a new house Haven't updated the look of my room in years Entertai…" at bounding box center [630, 156] width 1174 height 946
click at [869, 565] on div "Just moved to a new house Haven't updated the look of my room in years Entertai…" at bounding box center [630, 156] width 1174 height 946
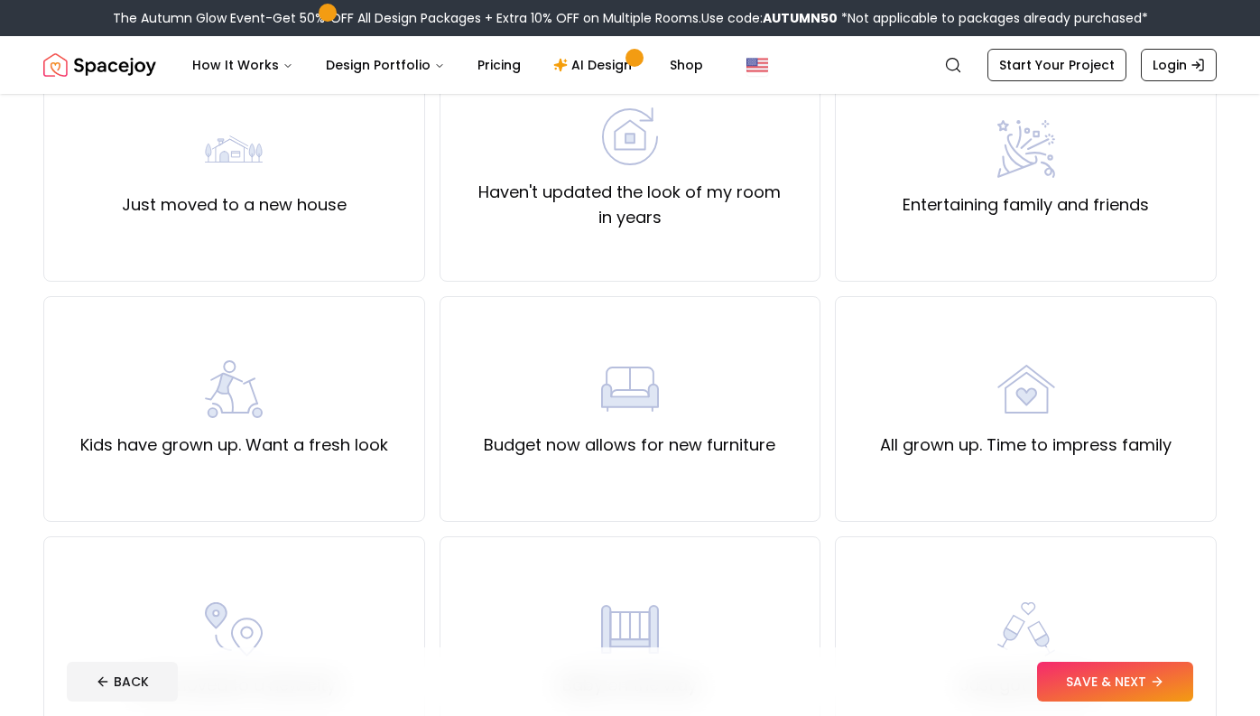
scroll to position [190, 0]
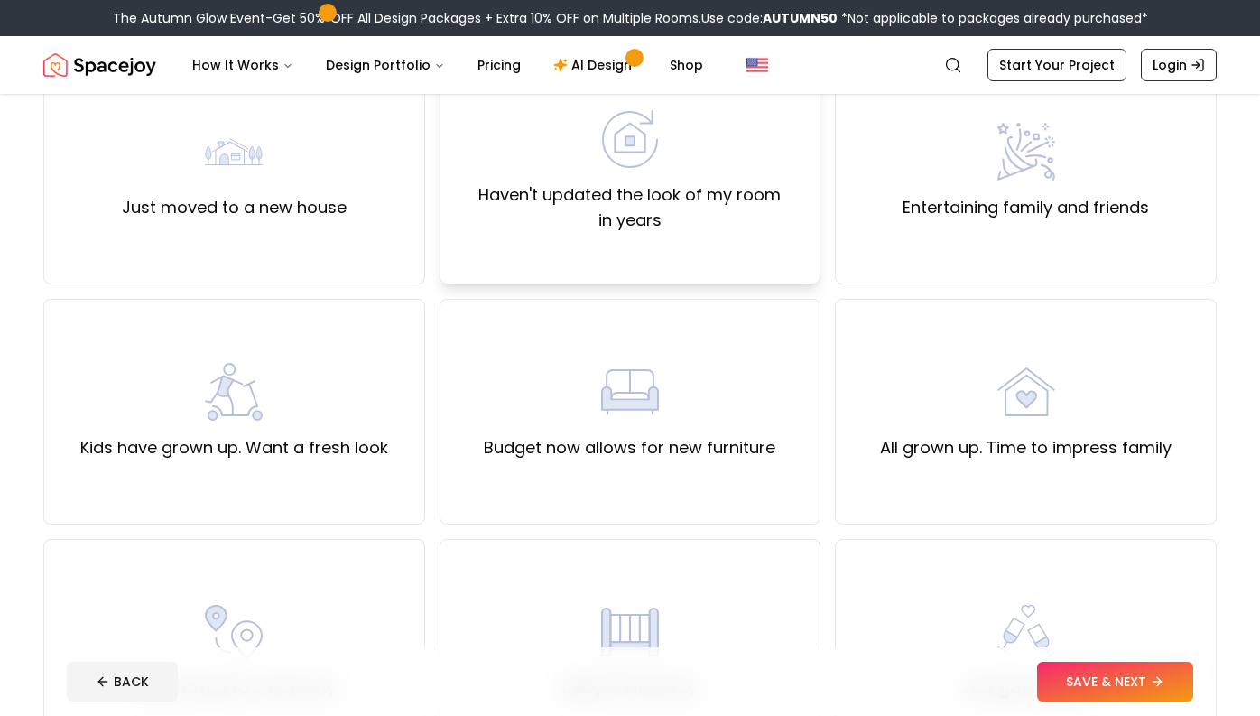
click at [774, 264] on div "Haven't updated the look of my room in years" at bounding box center [631, 172] width 382 height 226
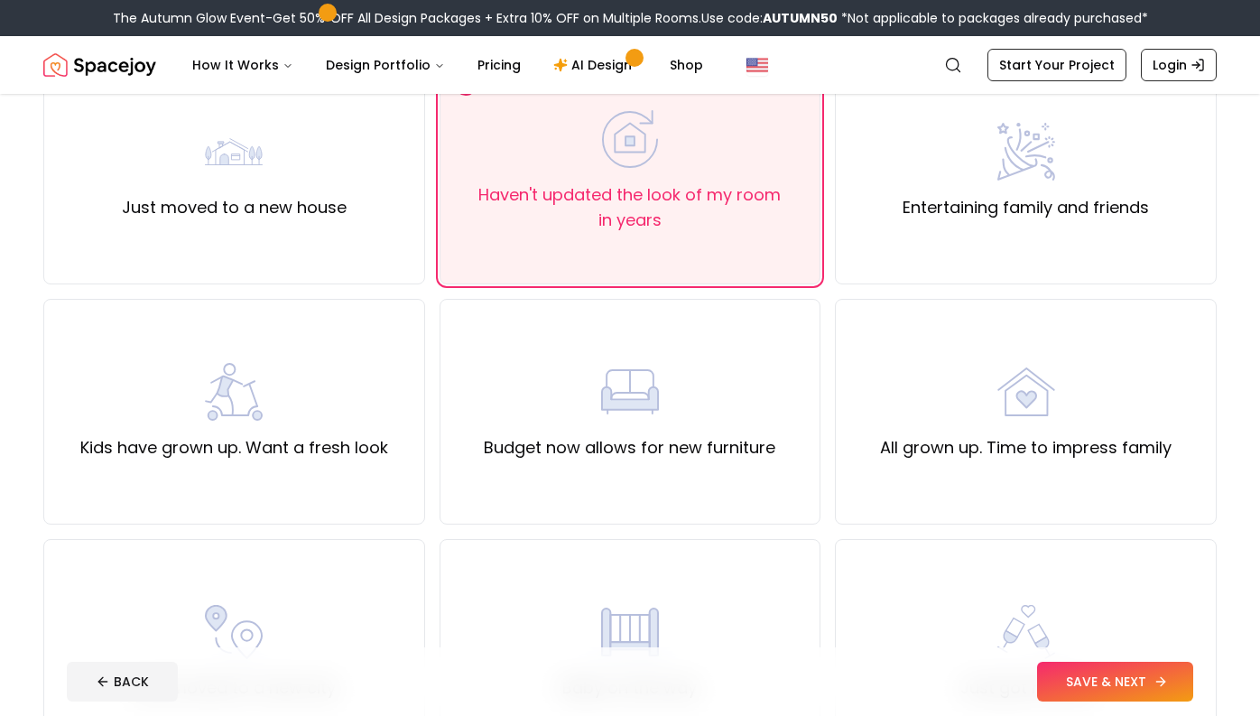
click at [1091, 681] on button "SAVE & NEXT" at bounding box center [1115, 682] width 156 height 40
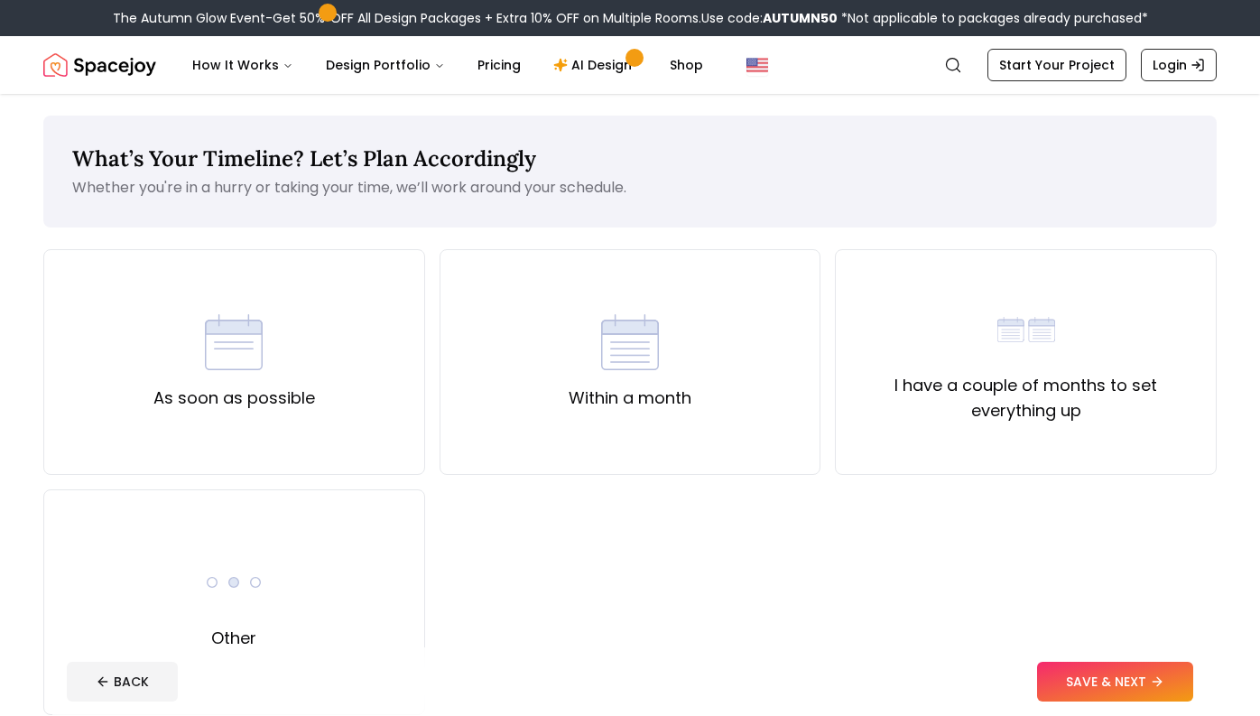
drag, startPoint x: 828, startPoint y: 537, endPoint x: 824, endPoint y: 547, distance: 10.6
click at [824, 546] on div "As soon as possible Within a month I have a couple of months to set everything …" at bounding box center [630, 482] width 1174 height 466
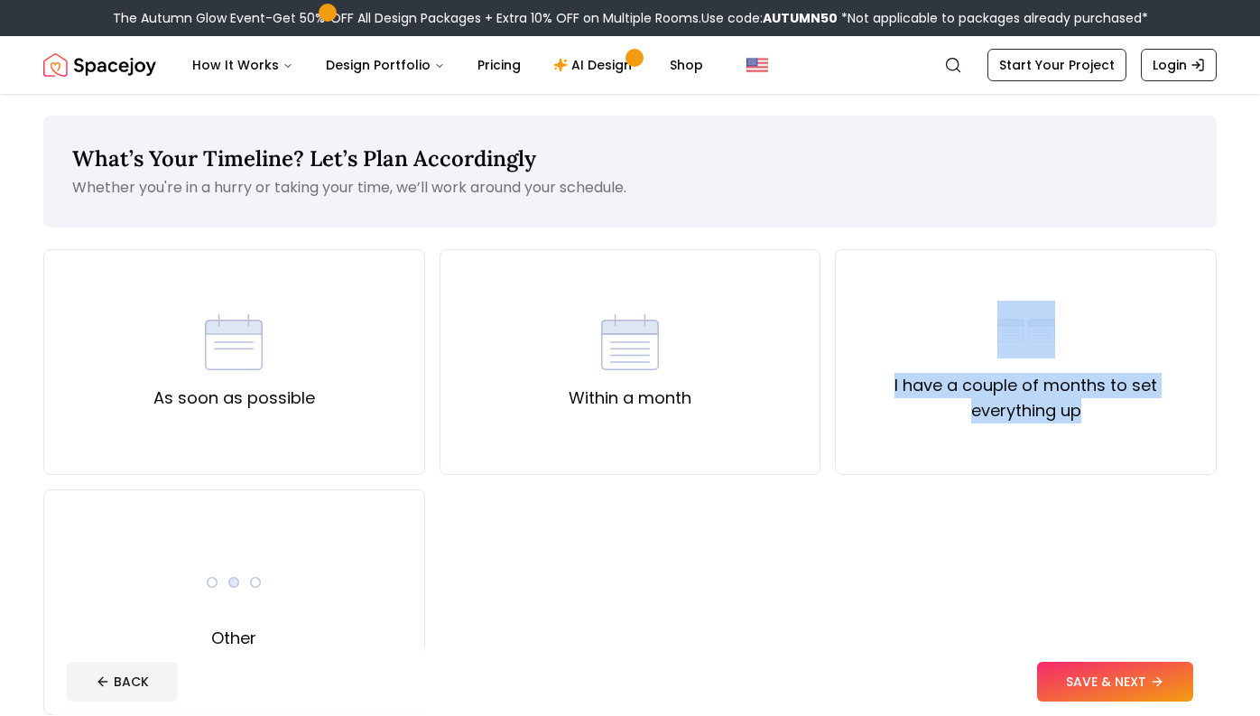
click at [840, 499] on div "As soon as possible Within a month I have a couple of months to set everything …" at bounding box center [630, 482] width 1174 height 466
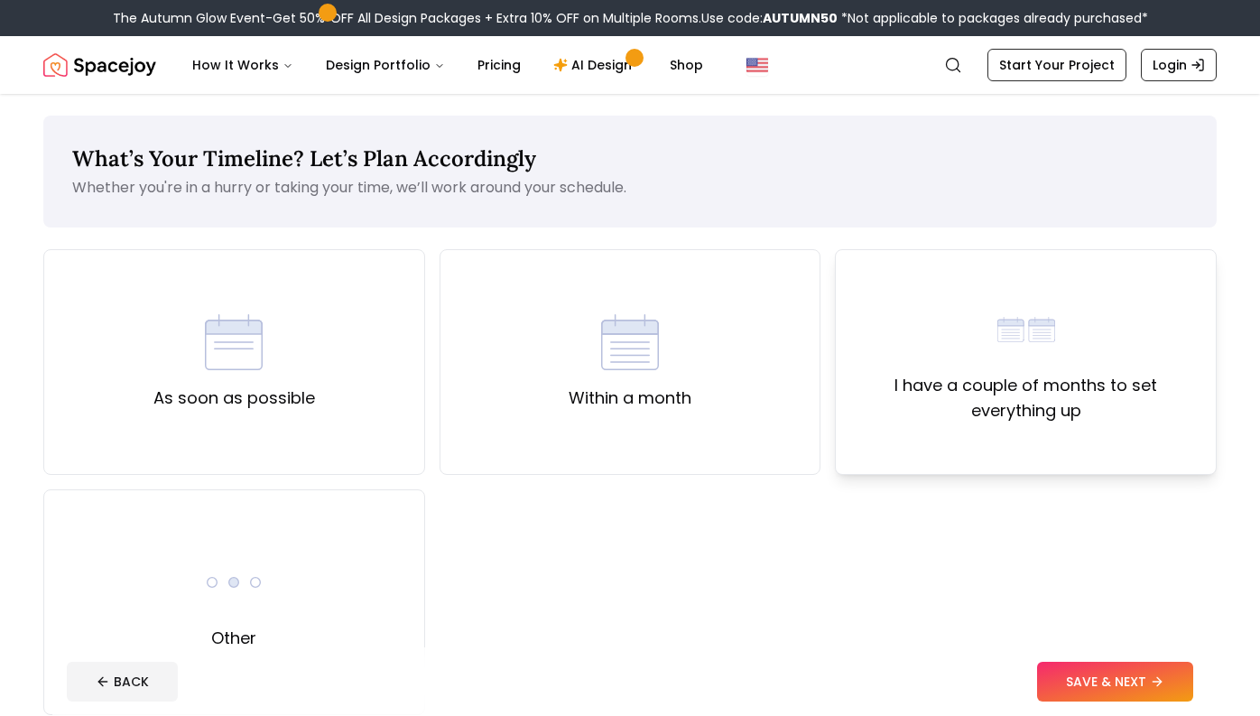
click at [955, 439] on div "I have a couple of months to set everything up" at bounding box center [1026, 362] width 382 height 226
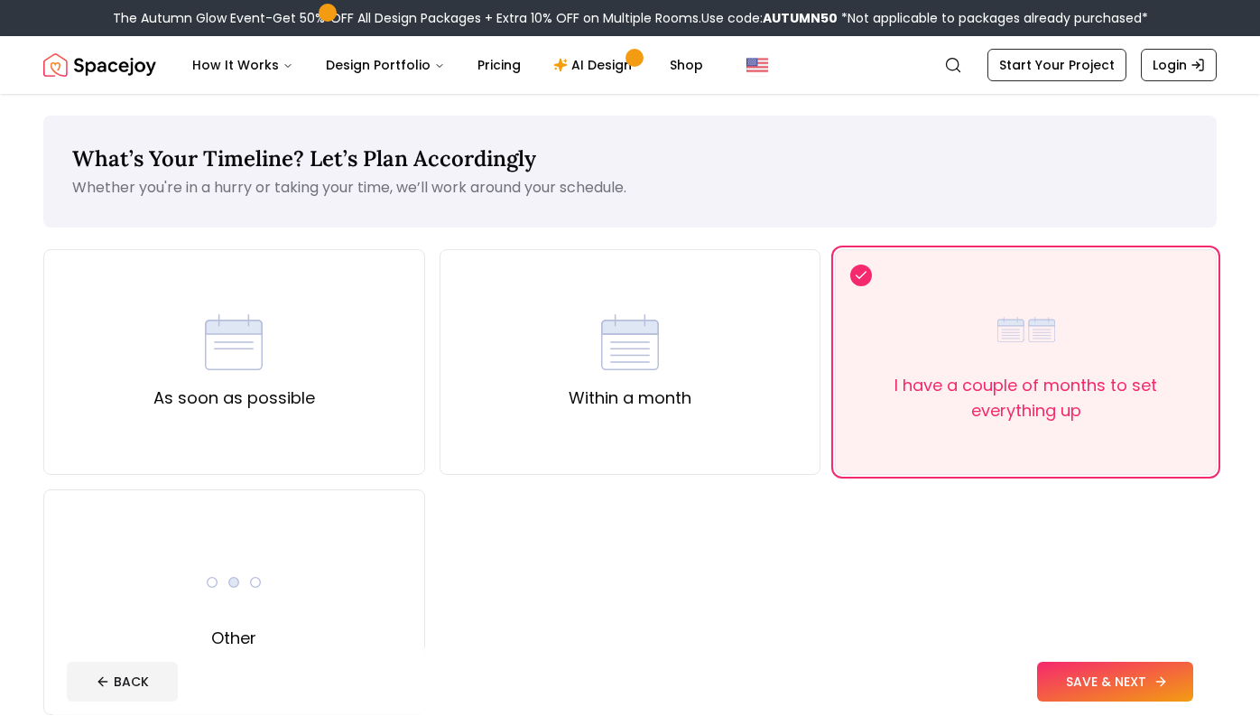
click at [1101, 670] on button "SAVE & NEXT" at bounding box center [1115, 682] width 156 height 40
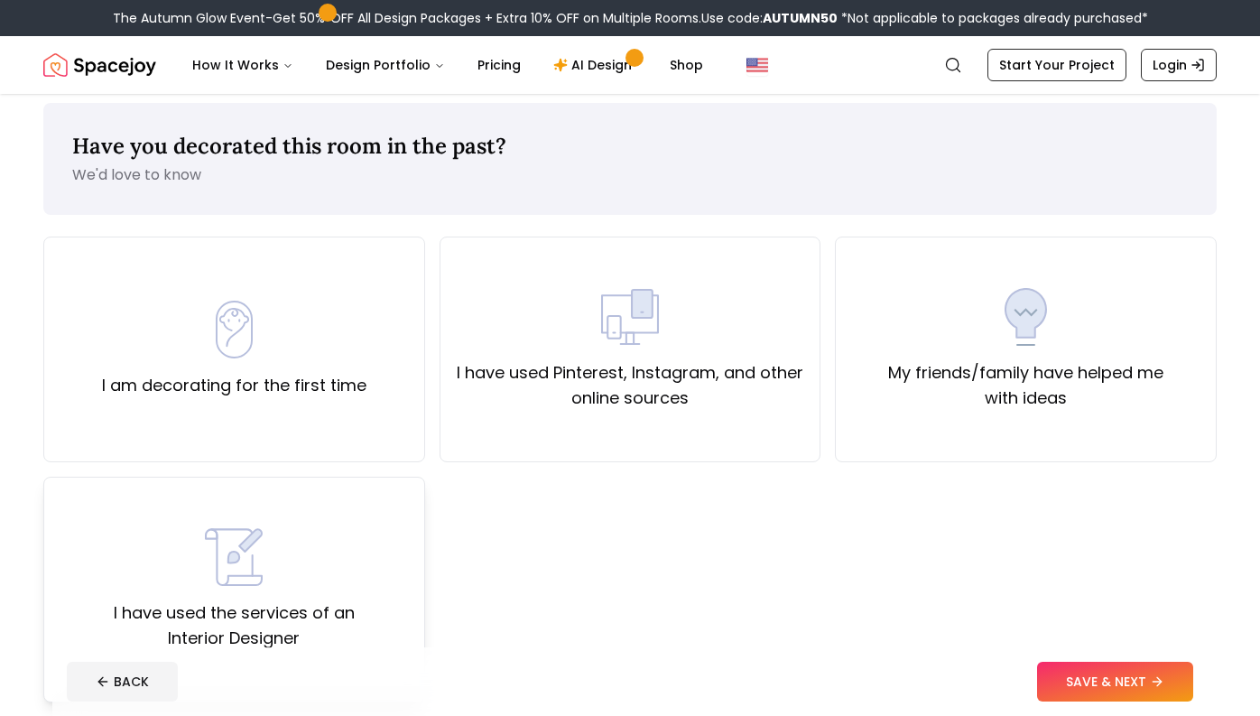
scroll to position [12, 0]
click at [347, 383] on label "I am decorating for the first time" at bounding box center [234, 386] width 265 height 25
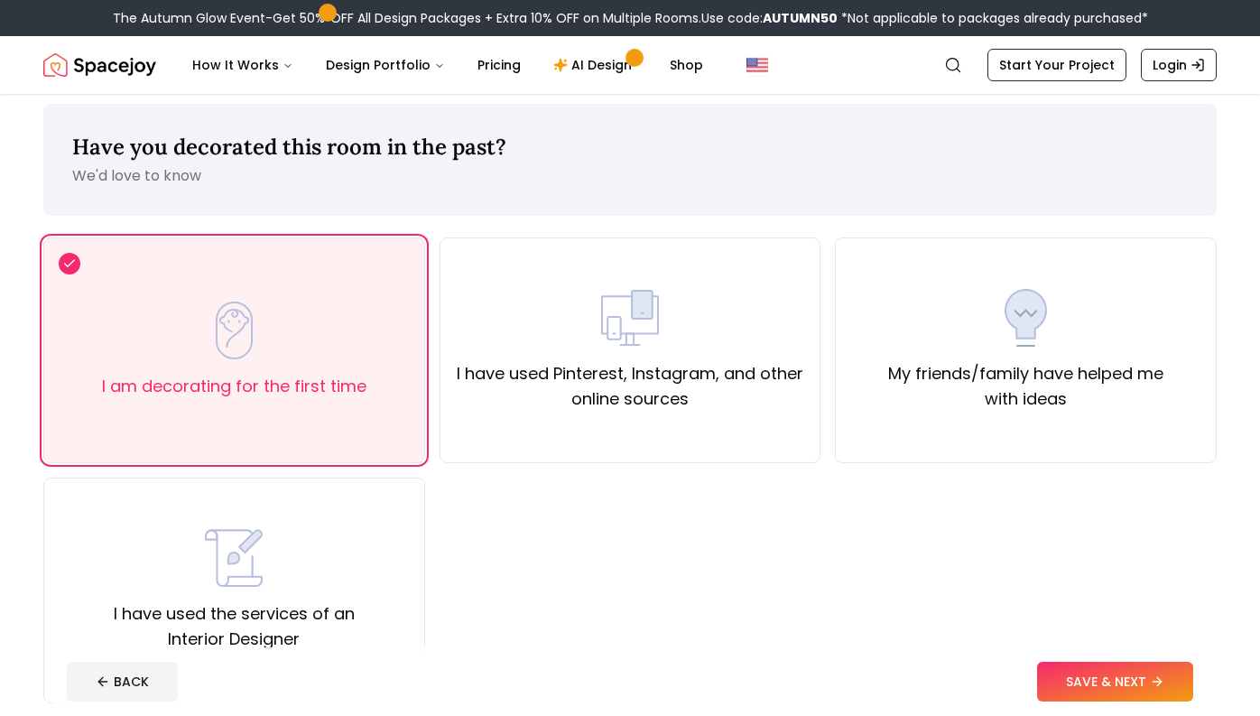
scroll to position [24, 0]
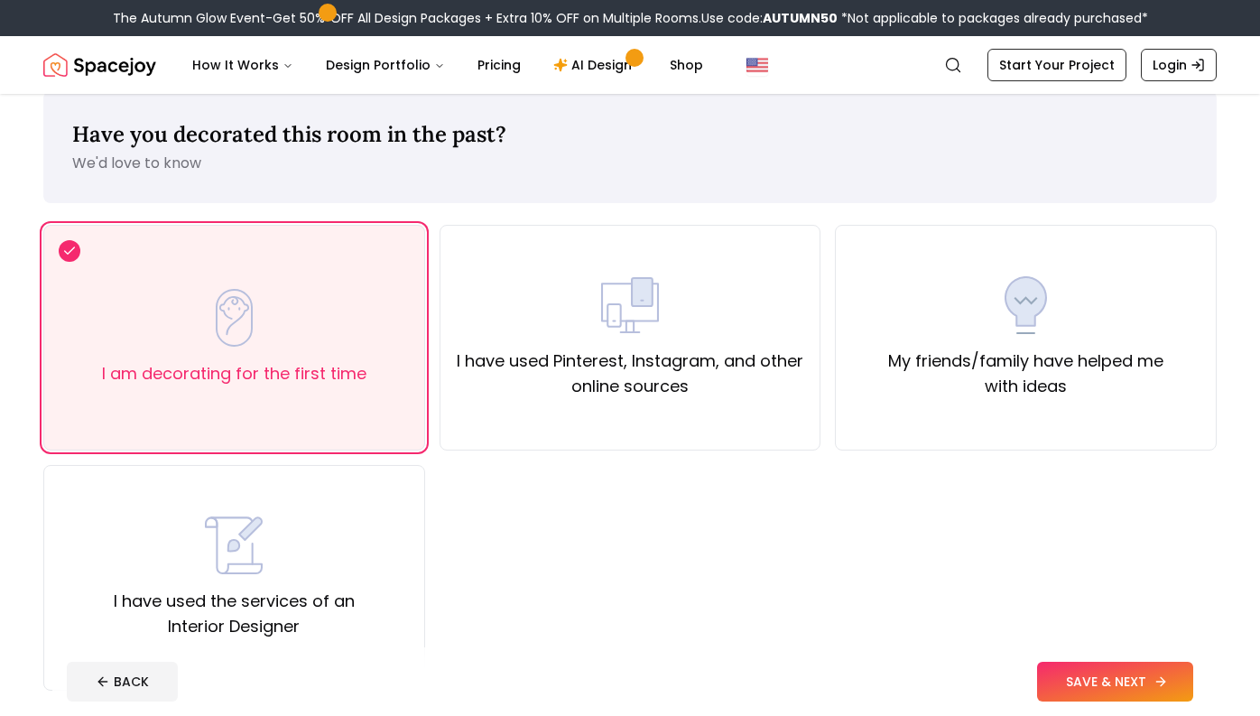
click at [1081, 672] on button "SAVE & NEXT" at bounding box center [1115, 682] width 156 height 40
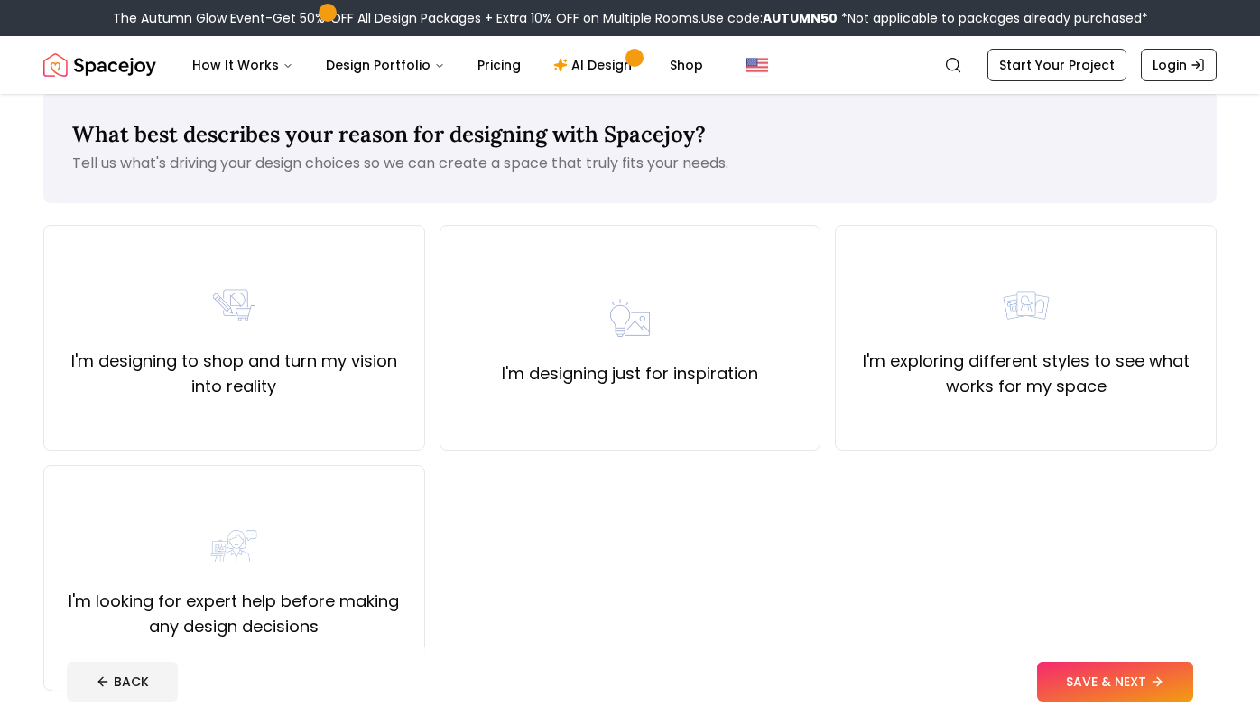
drag, startPoint x: 980, startPoint y: 524, endPoint x: 982, endPoint y: 534, distance: 10.3
click at [982, 533] on div "I'm designing to shop and turn my vision into reality I'm designing just for in…" at bounding box center [630, 458] width 1174 height 466
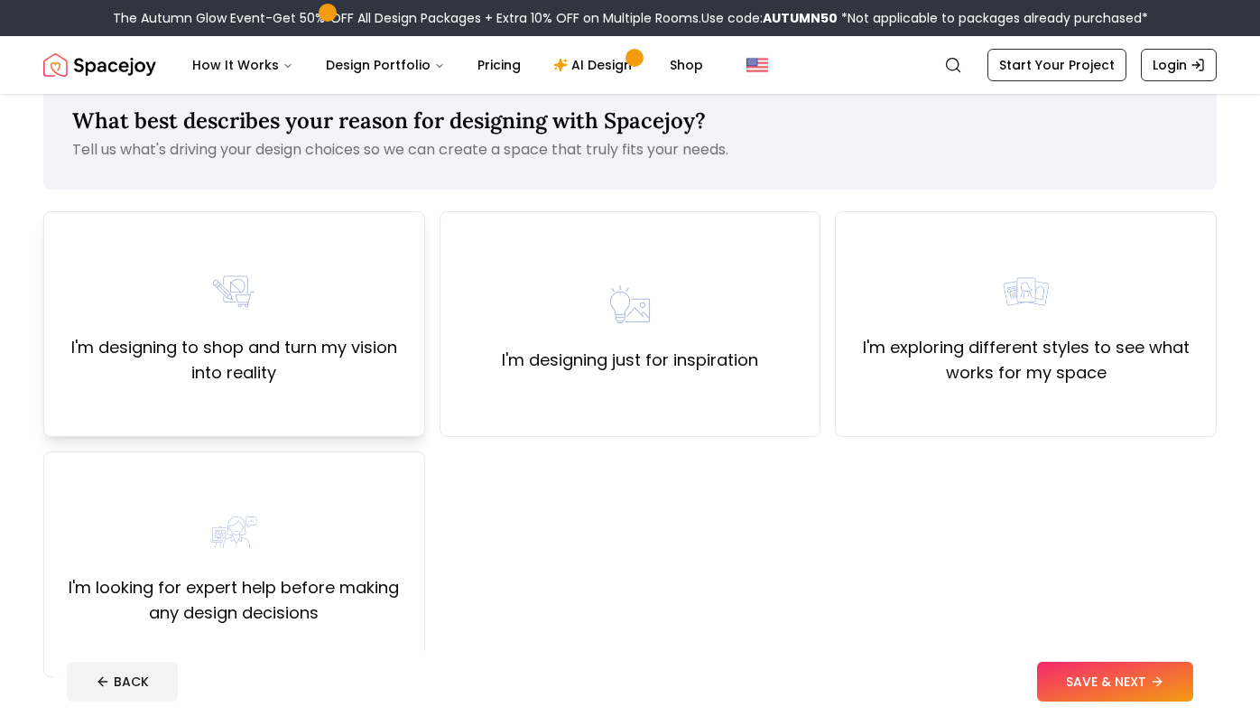
click at [374, 358] on label "I'm designing to shop and turn my vision into reality" at bounding box center [234, 360] width 351 height 51
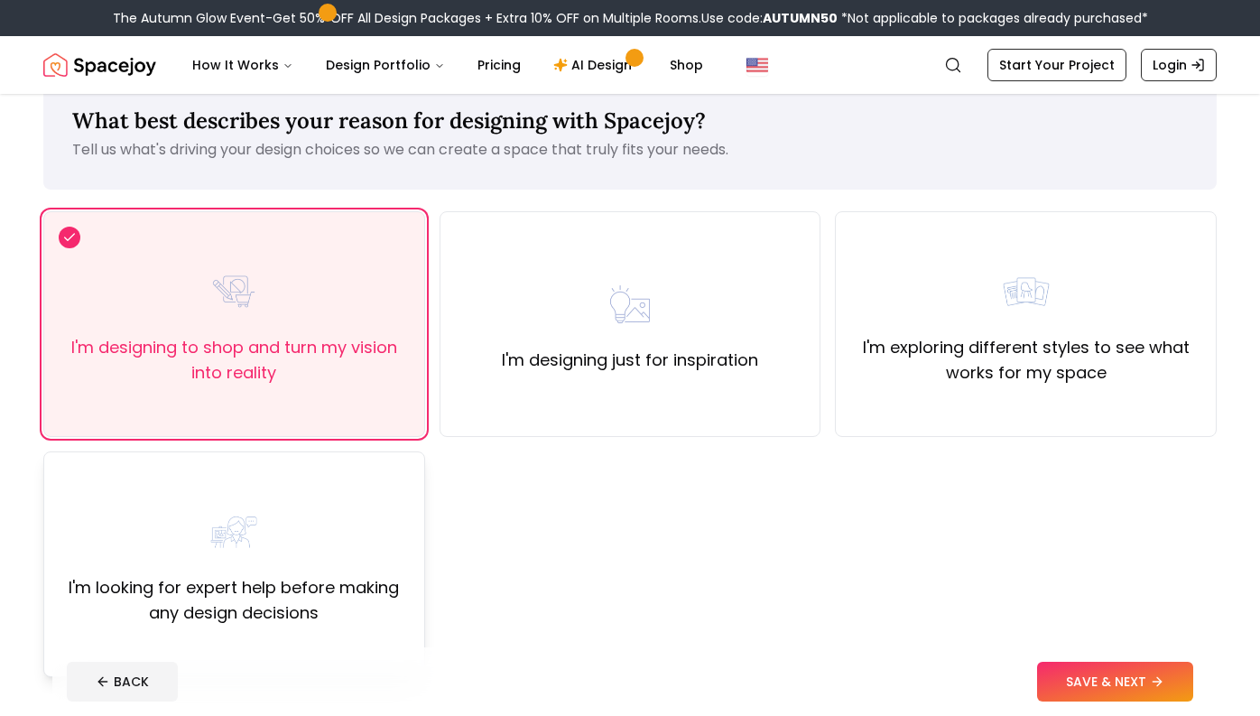
click at [358, 514] on div "I'm looking for expert help before making any design decisions" at bounding box center [234, 564] width 351 height 123
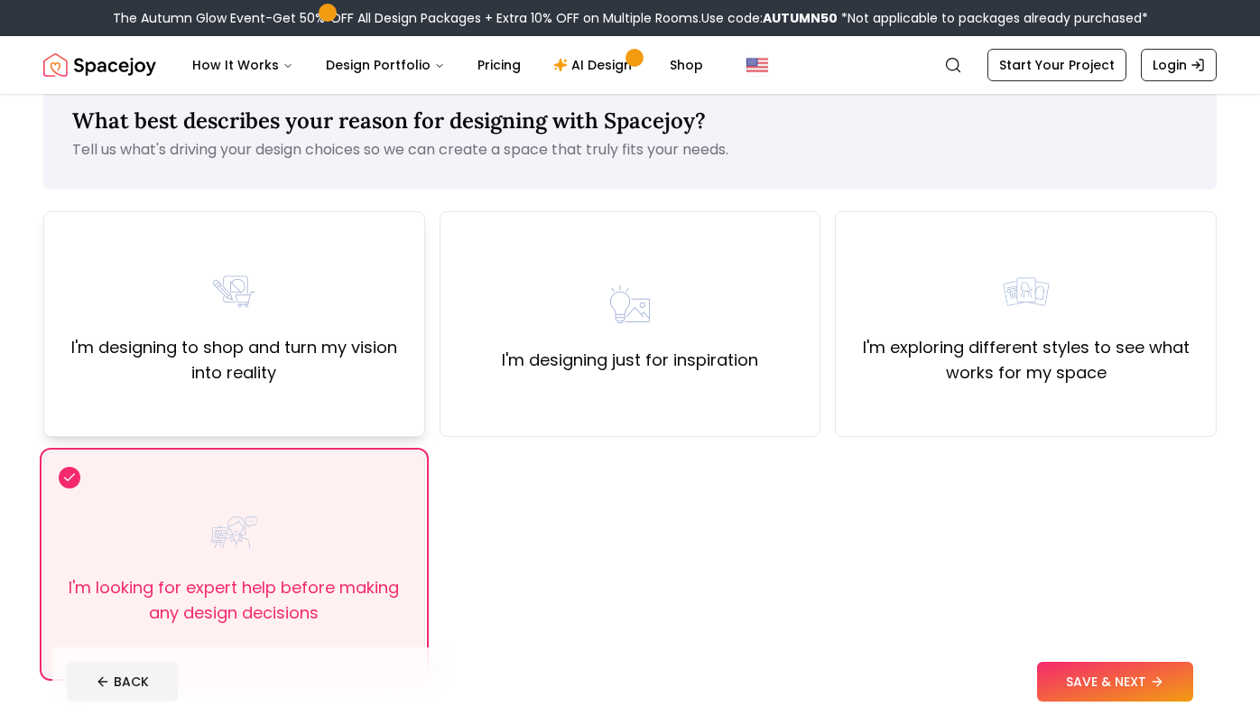
click at [370, 396] on div "I'm designing to shop and turn my vision into reality" at bounding box center [234, 324] width 382 height 226
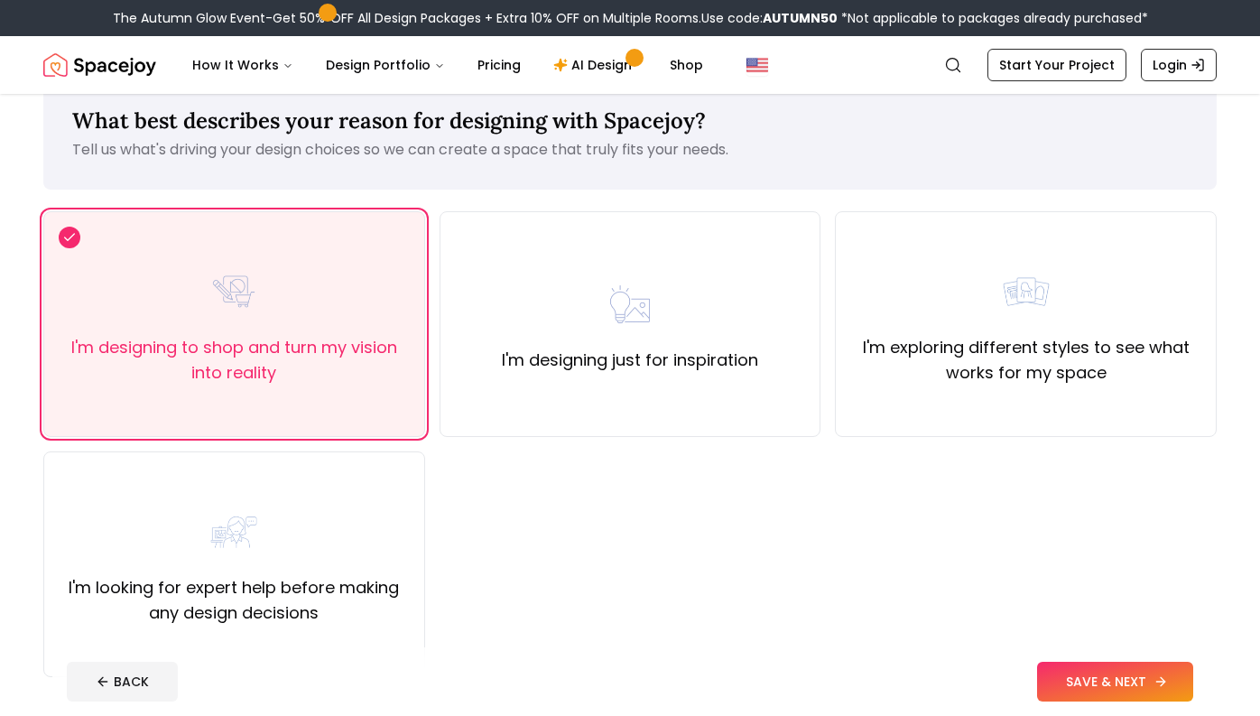
click at [1129, 673] on button "SAVE & NEXT" at bounding box center [1115, 682] width 156 height 40
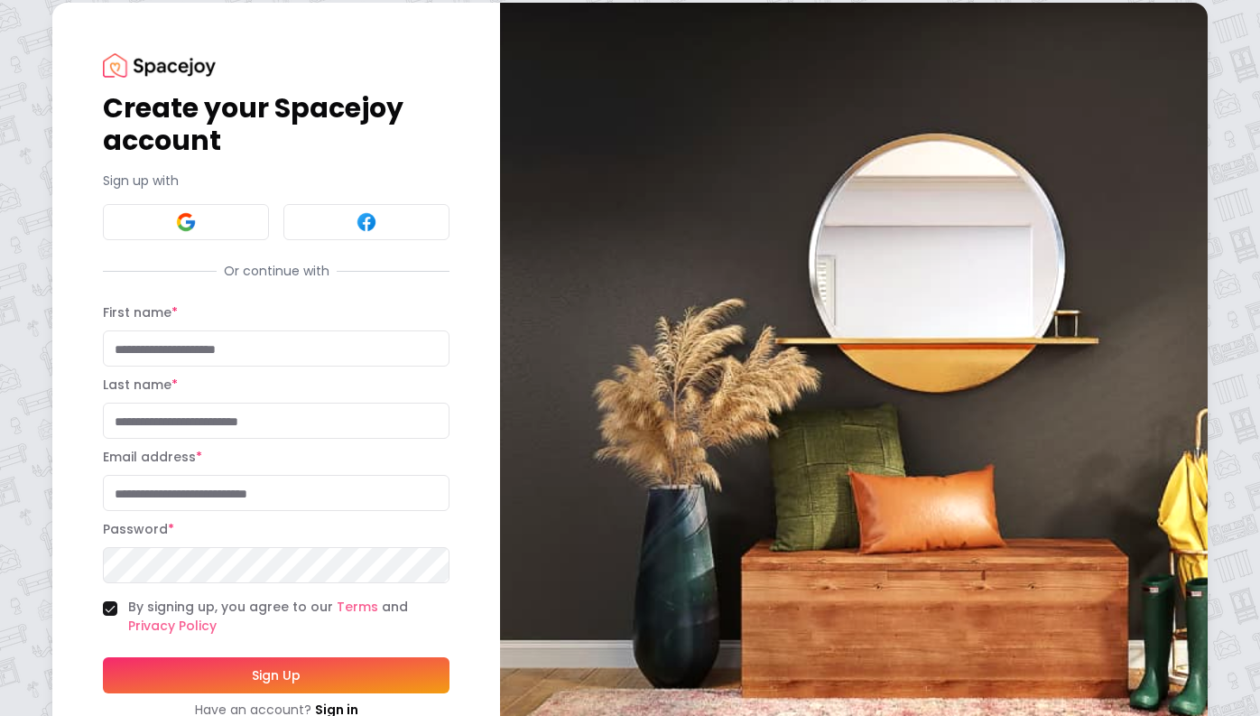
scroll to position [9, 0]
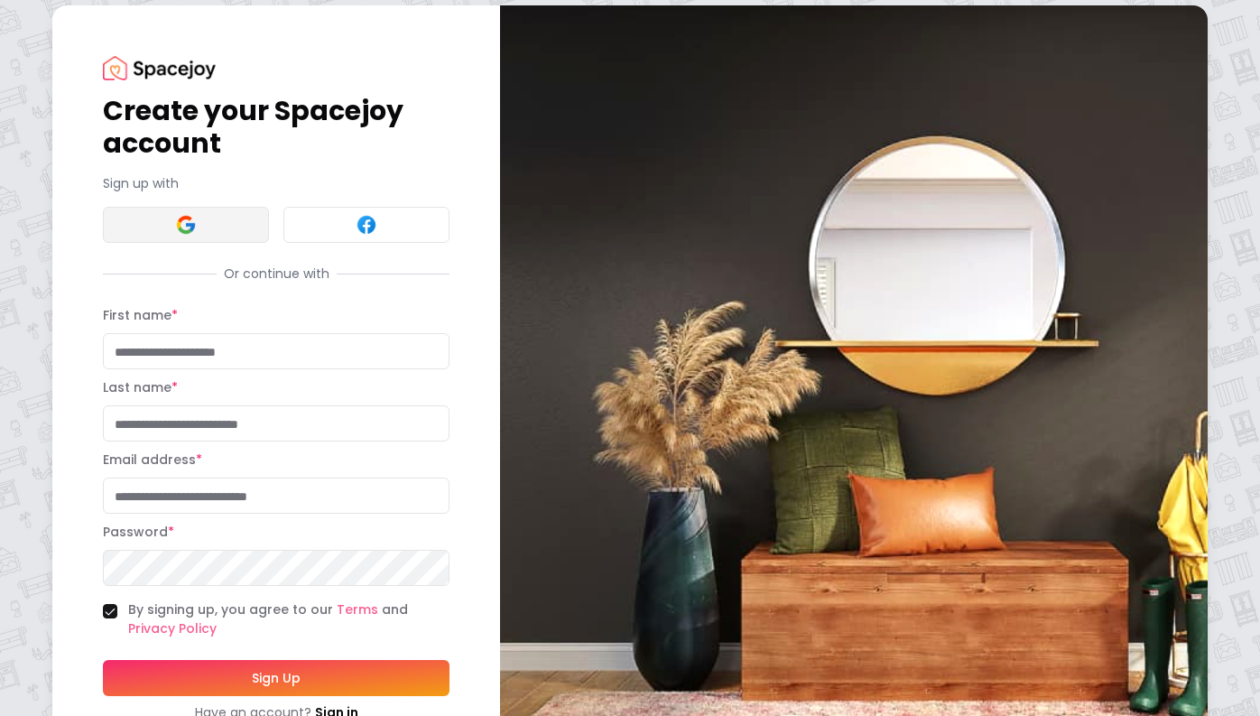
click at [167, 209] on button at bounding box center [186, 225] width 166 height 36
